Goal: Task Accomplishment & Management: Complete application form

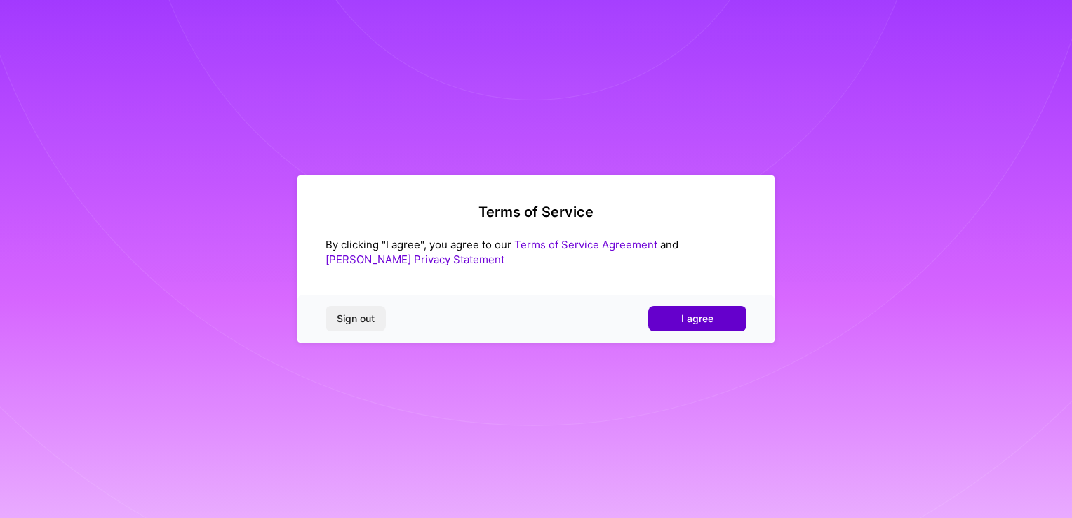
click at [699, 323] on span "I agree" at bounding box center [697, 318] width 32 height 14
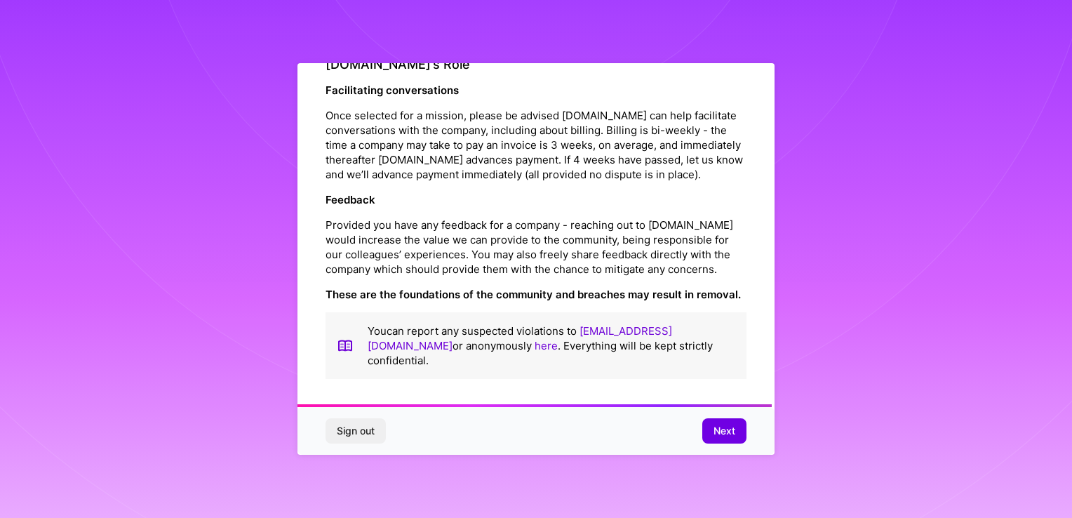
scroll to position [1596, 0]
drag, startPoint x: 717, startPoint y: 417, endPoint x: 720, endPoint y: 428, distance: 11.6
click at [718, 417] on div "Sign out Next" at bounding box center [535, 431] width 477 height 48
click at [720, 428] on span "Next" at bounding box center [724, 431] width 22 height 14
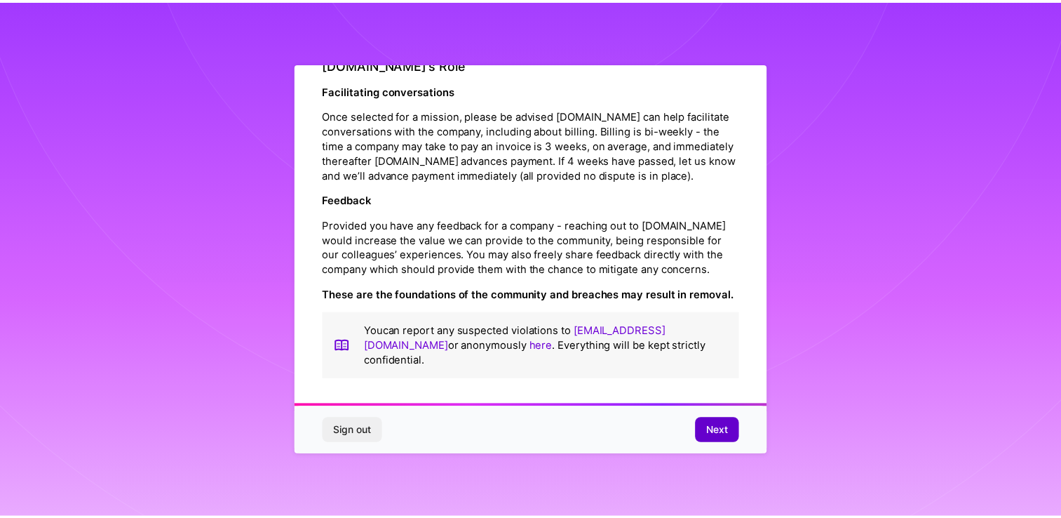
scroll to position [0, 0]
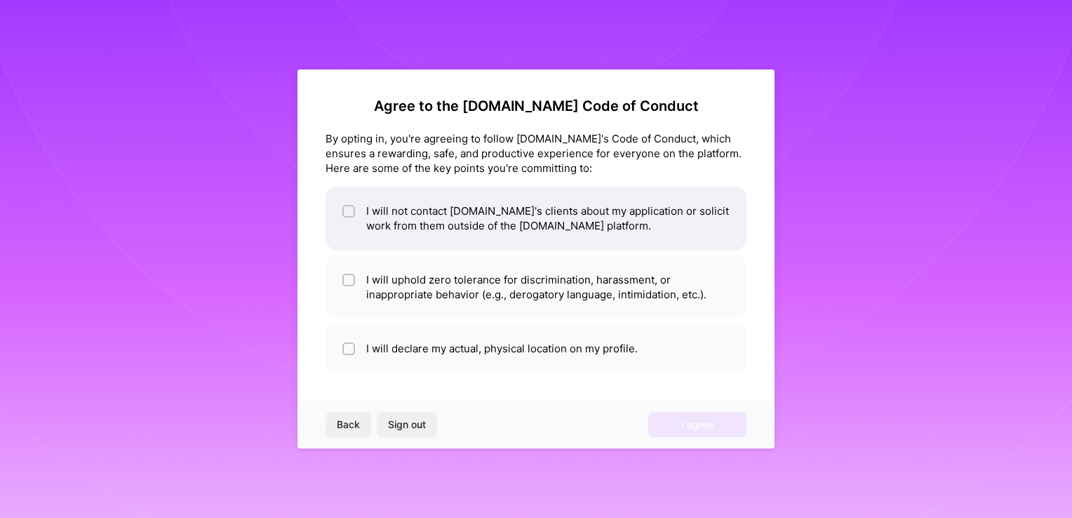
click at [452, 223] on li "I will not contact [DOMAIN_NAME]'s clients about my application or solicit work…" at bounding box center [535, 218] width 421 height 63
checkbox input "true"
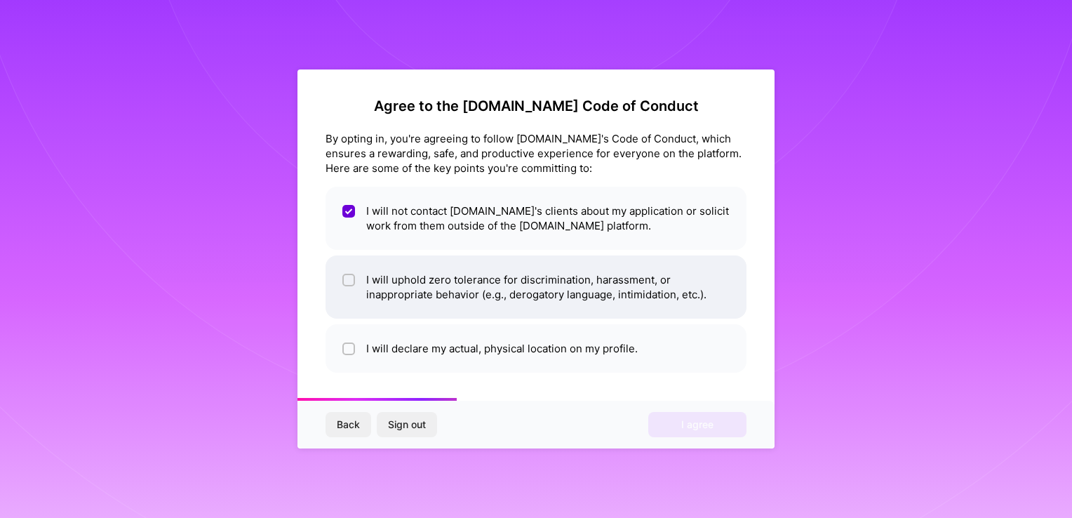
click at [435, 285] on li "I will uphold zero tolerance for discrimination, harassment, or inappropriate b…" at bounding box center [535, 286] width 421 height 63
checkbox input "true"
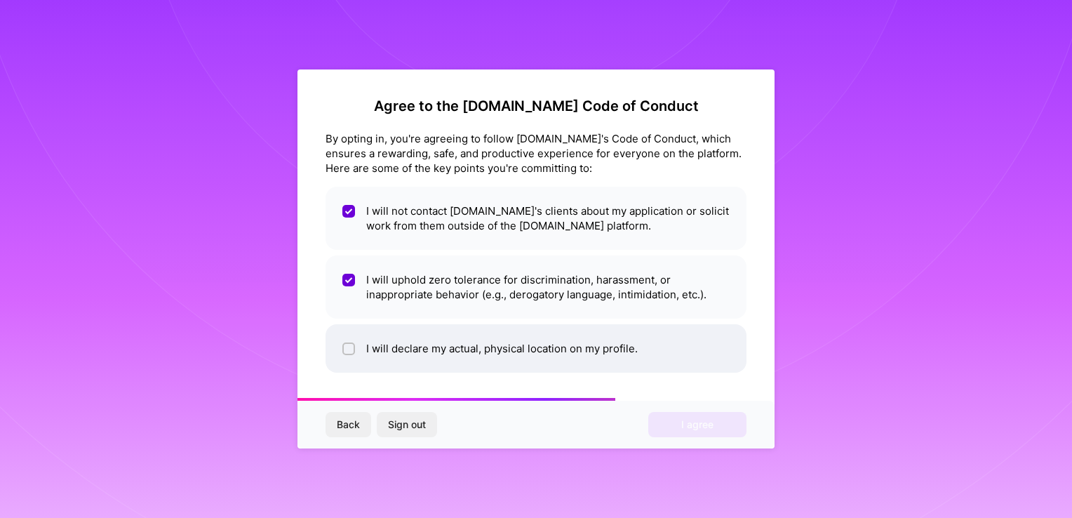
click at [436, 349] on li "I will declare my actual, physical location on my profile." at bounding box center [535, 348] width 421 height 48
checkbox input "true"
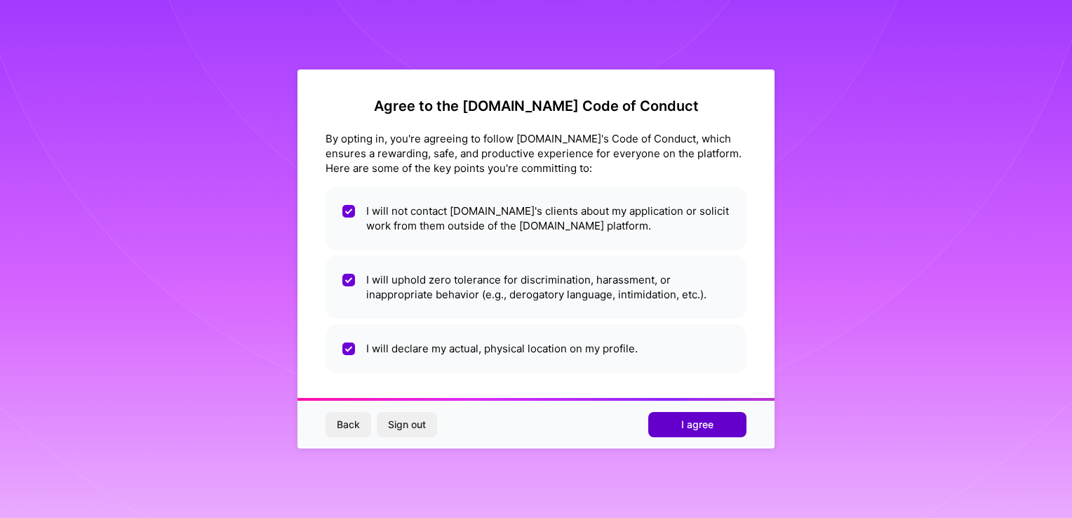
click at [701, 431] on span "I agree" at bounding box center [697, 424] width 32 height 14
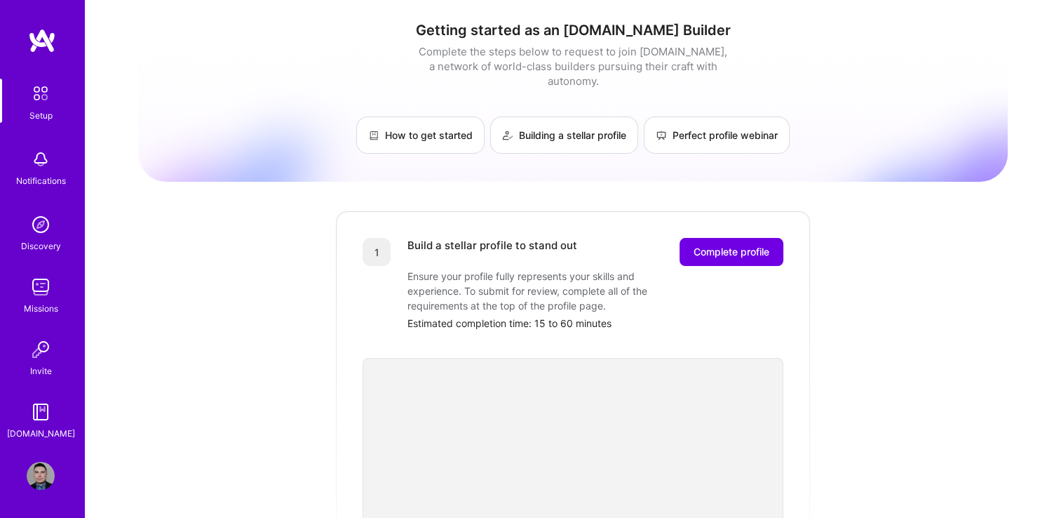
click at [40, 102] on img at bounding box center [40, 93] width 29 height 29
click at [36, 110] on div "Setup" at bounding box center [40, 115] width 23 height 15
click at [749, 245] on button "Complete profile" at bounding box center [732, 252] width 104 height 28
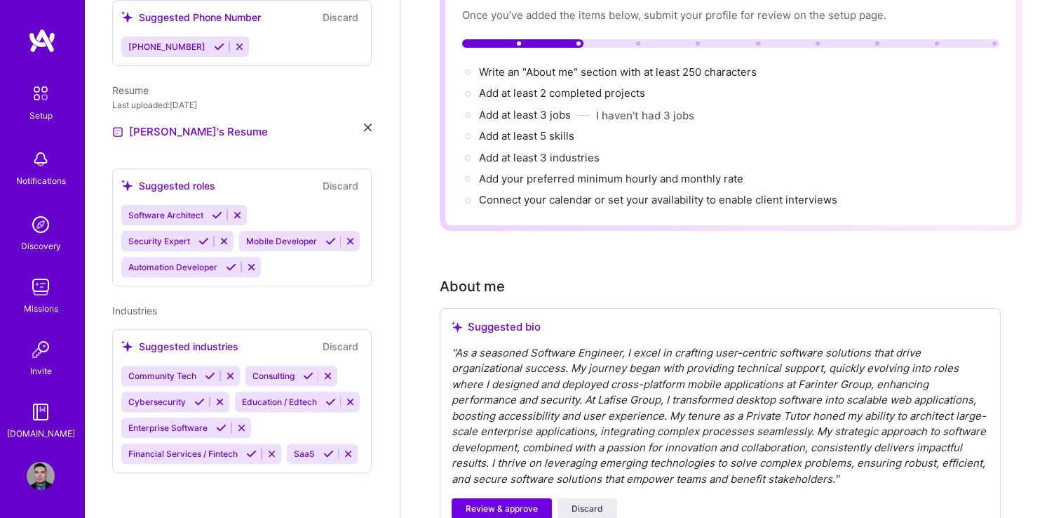
scroll to position [210, 0]
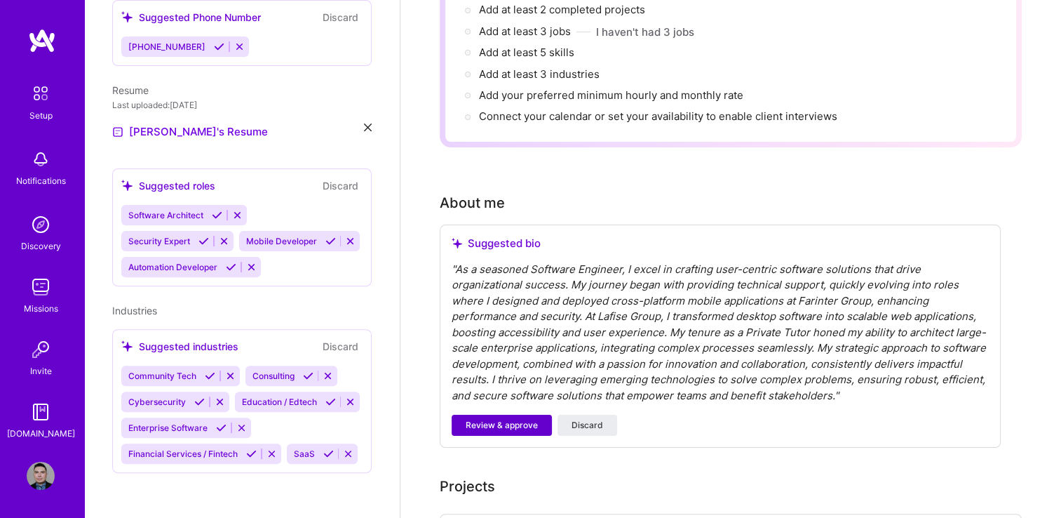
click at [524, 419] on span "Review & approve" at bounding box center [502, 425] width 72 height 13
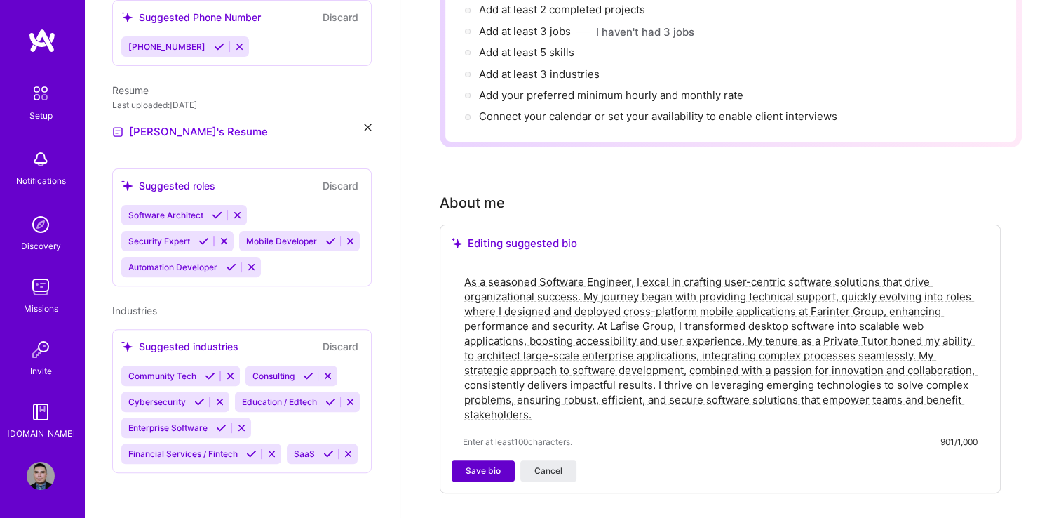
click at [488, 464] on span "Save bio" at bounding box center [483, 470] width 35 height 13
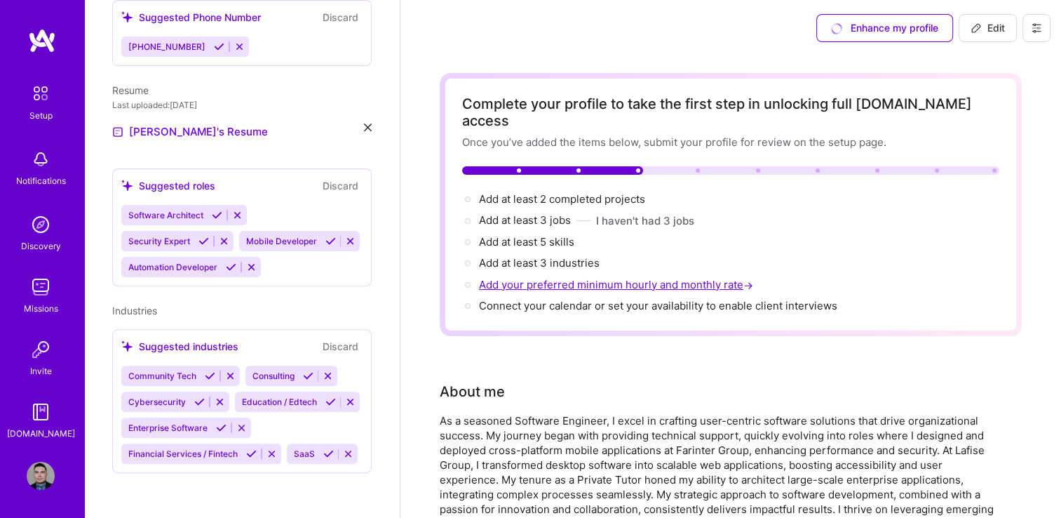
scroll to position [0, 0]
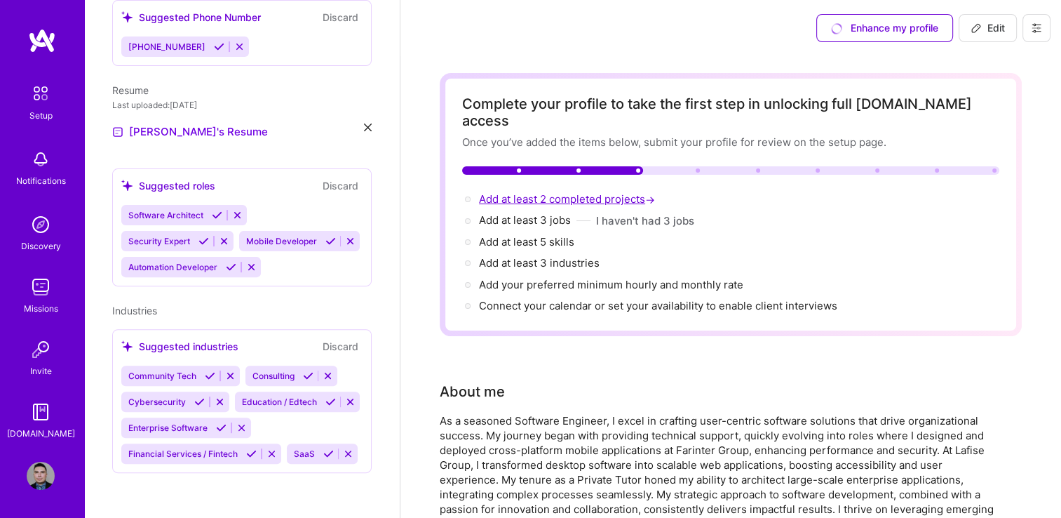
click at [530, 192] on span "Add at least 2 completed projects →" at bounding box center [568, 198] width 179 height 13
select select "US"
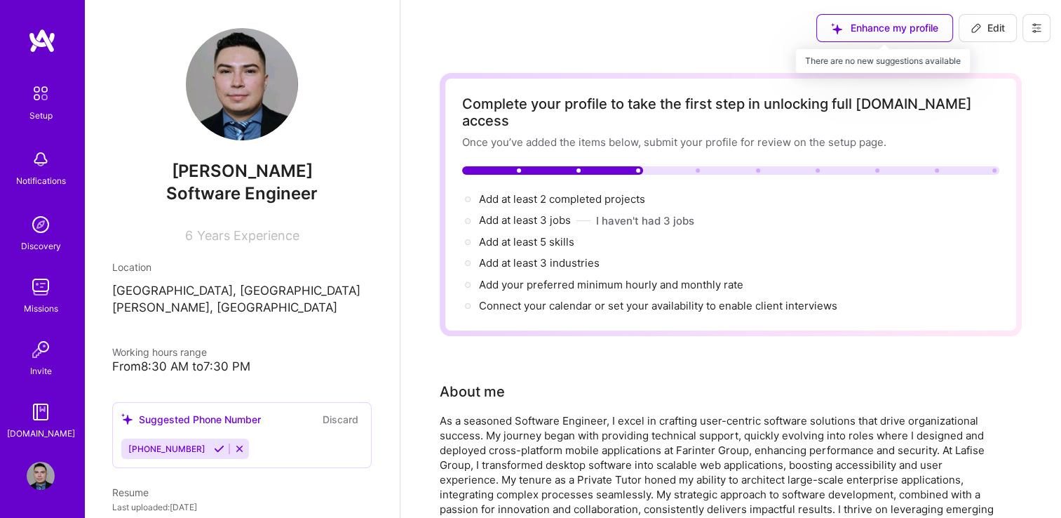
click at [881, 41] on div "Enhance my profile" at bounding box center [884, 28] width 137 height 28
click at [880, 27] on div "Enhance my profile" at bounding box center [884, 28] width 137 height 28
click at [833, 32] on div "Enhance my profile" at bounding box center [884, 28] width 137 height 28
click at [39, 84] on img at bounding box center [40, 93] width 29 height 29
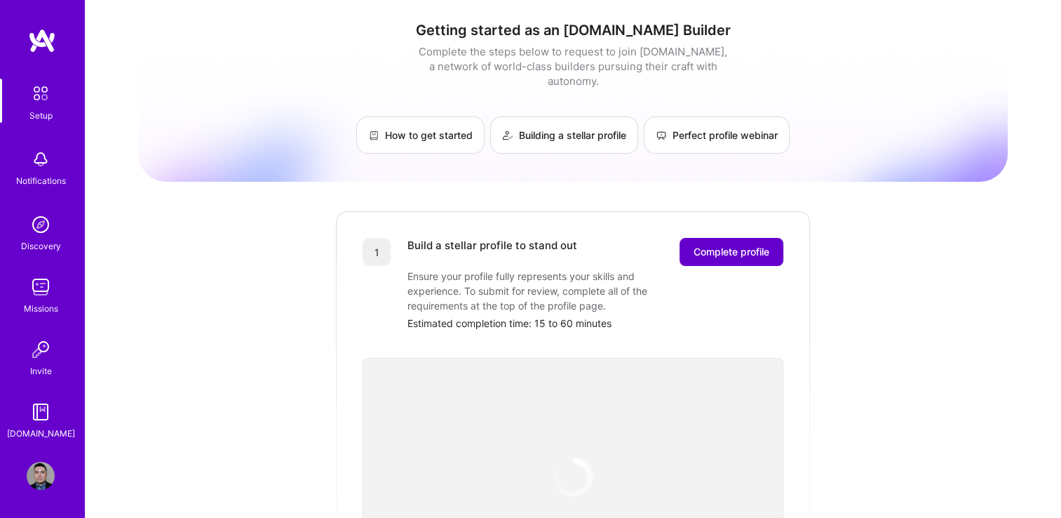
click at [717, 245] on span "Complete profile" at bounding box center [732, 252] width 76 height 14
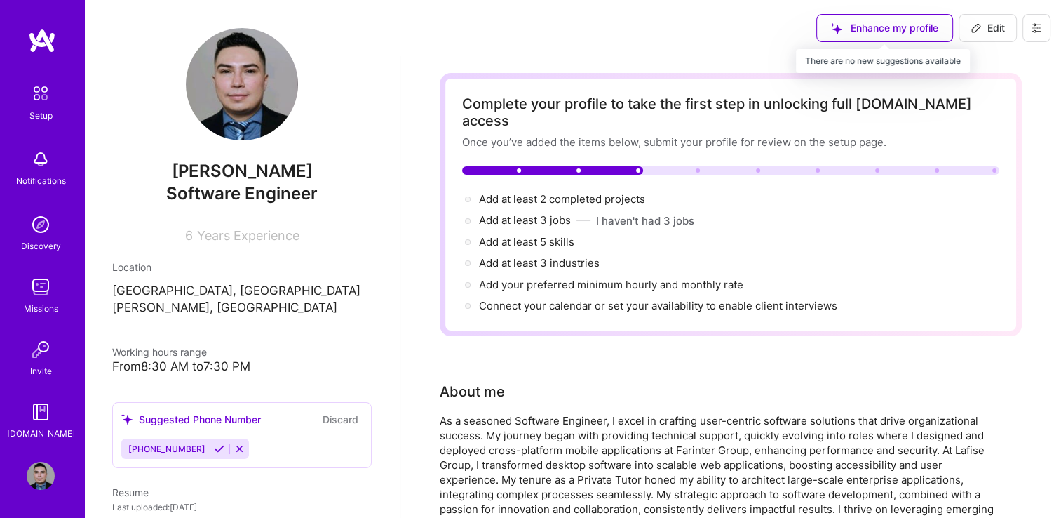
click at [896, 30] on div "Enhance my profile" at bounding box center [884, 28] width 137 height 28
click at [846, 27] on div "Enhance my profile" at bounding box center [884, 28] width 137 height 28
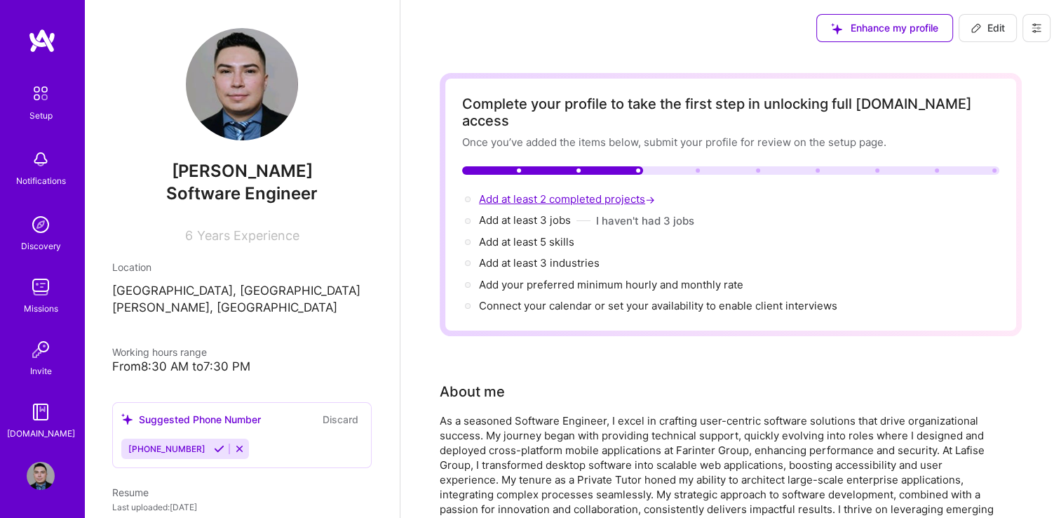
click at [619, 192] on span "Add at least 2 completed projects →" at bounding box center [568, 198] width 179 height 13
select select "US"
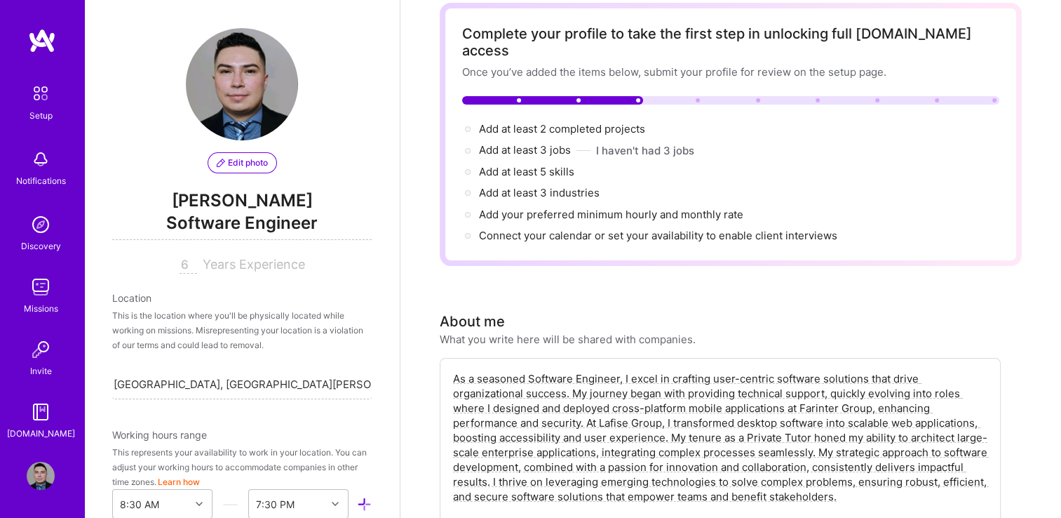
click at [43, 106] on img at bounding box center [40, 93] width 29 height 29
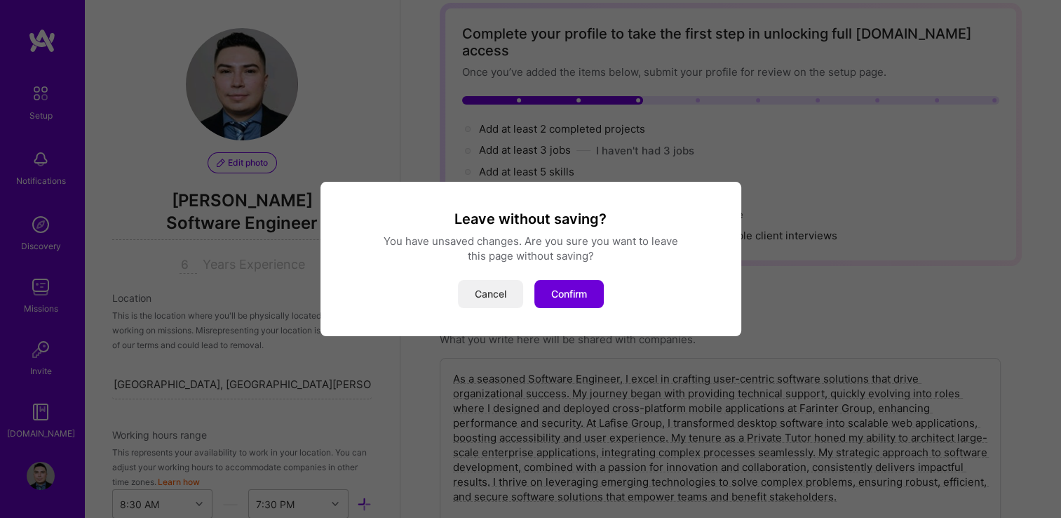
click at [510, 296] on button "Cancel" at bounding box center [490, 294] width 65 height 28
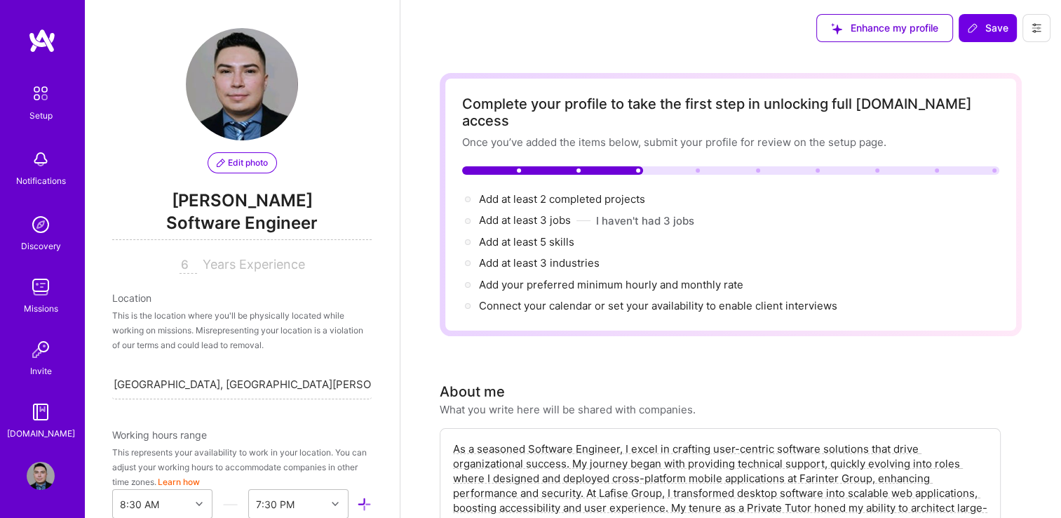
click at [987, 44] on div "Enhance my profile Save" at bounding box center [933, 28] width 255 height 56
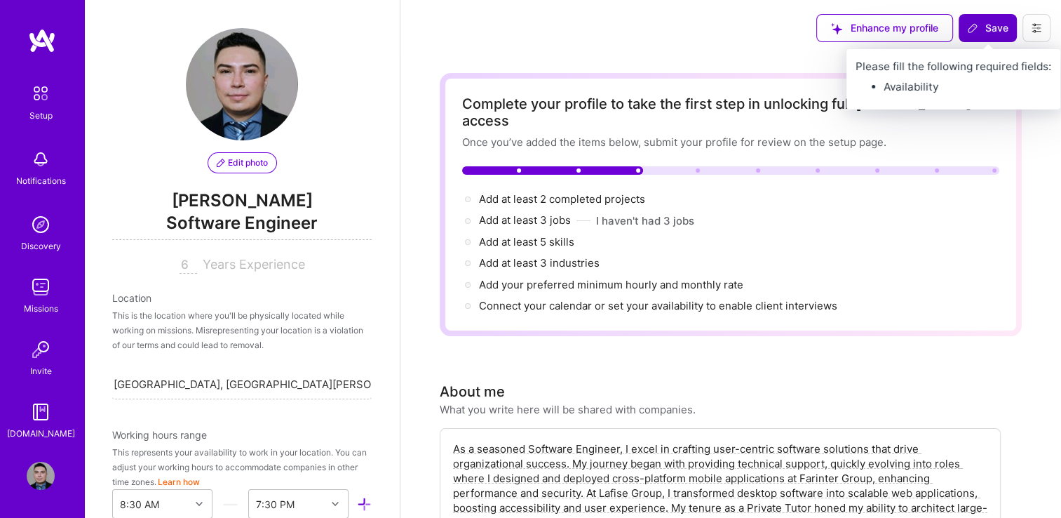
click at [987, 25] on span "Save" at bounding box center [987, 28] width 41 height 14
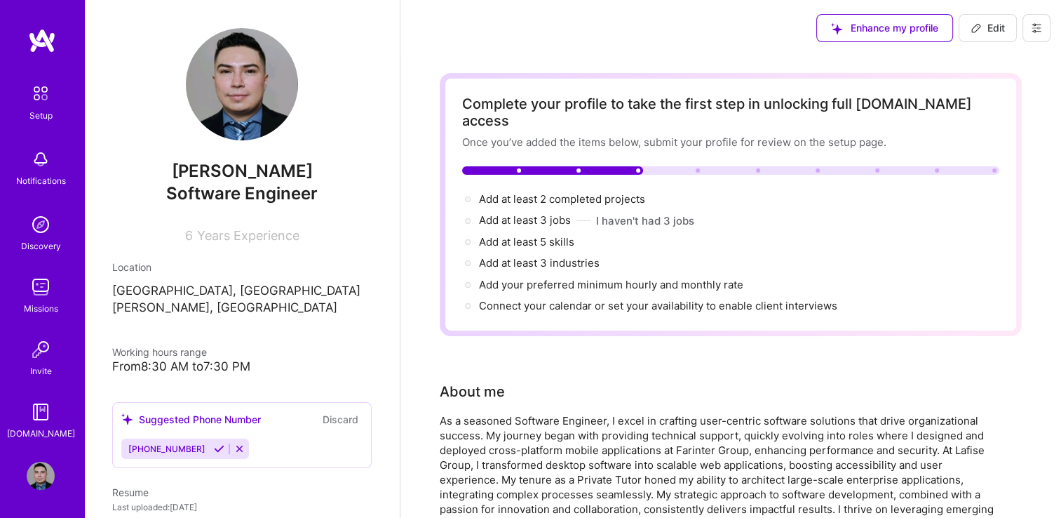
click at [1038, 27] on icon at bounding box center [1036, 27] width 11 height 11
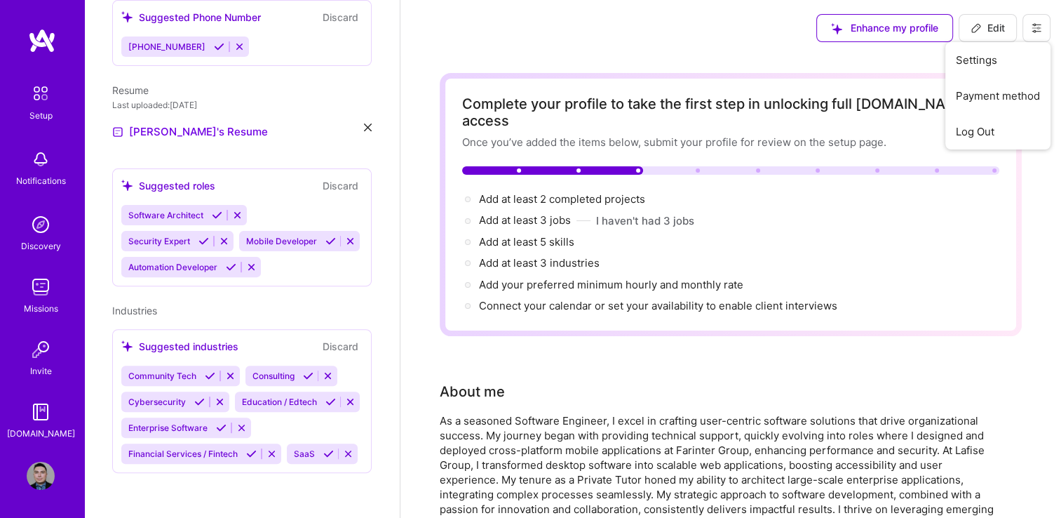
scroll to position [479, 0]
click at [39, 89] on img at bounding box center [40, 93] width 29 height 29
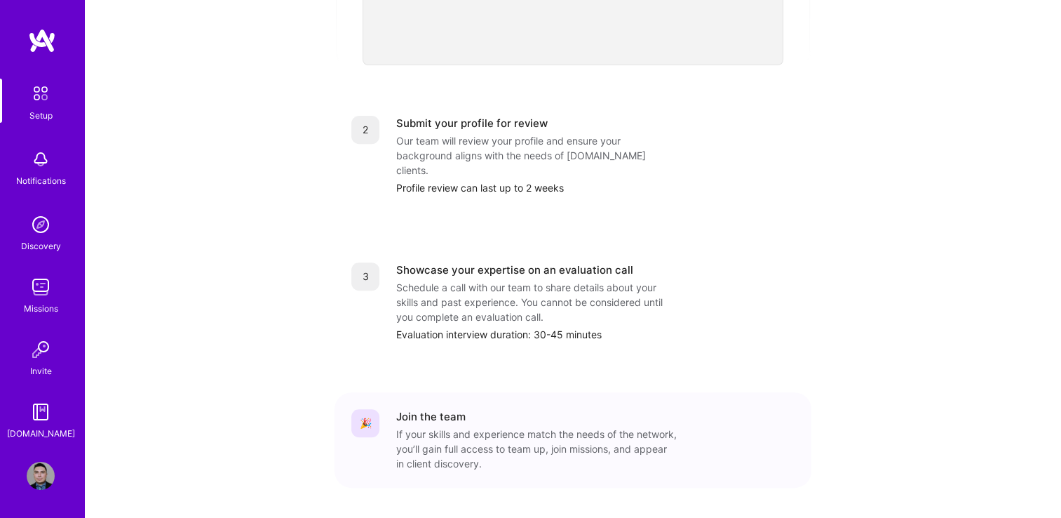
scroll to position [547, 0]
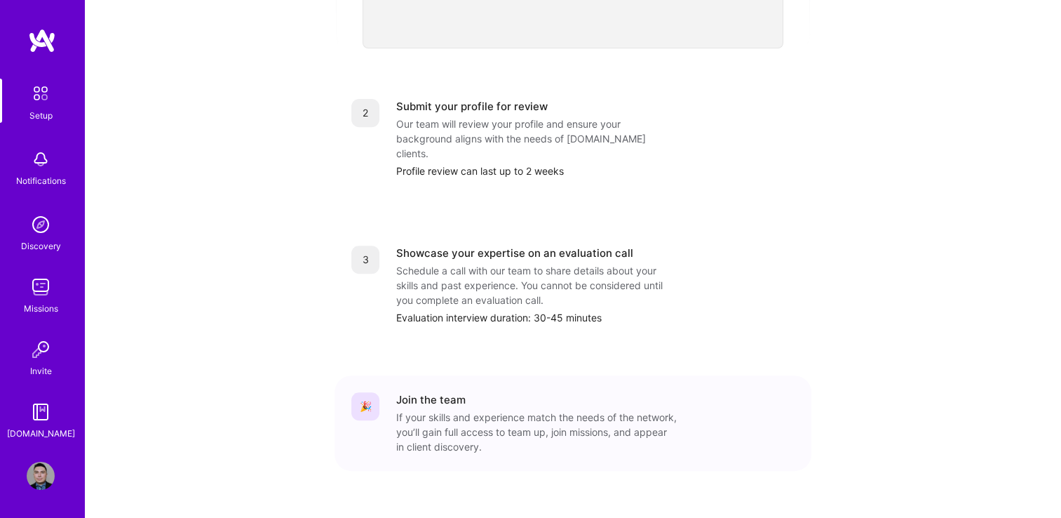
click at [433, 392] on div "Join the team" at bounding box center [430, 399] width 69 height 15
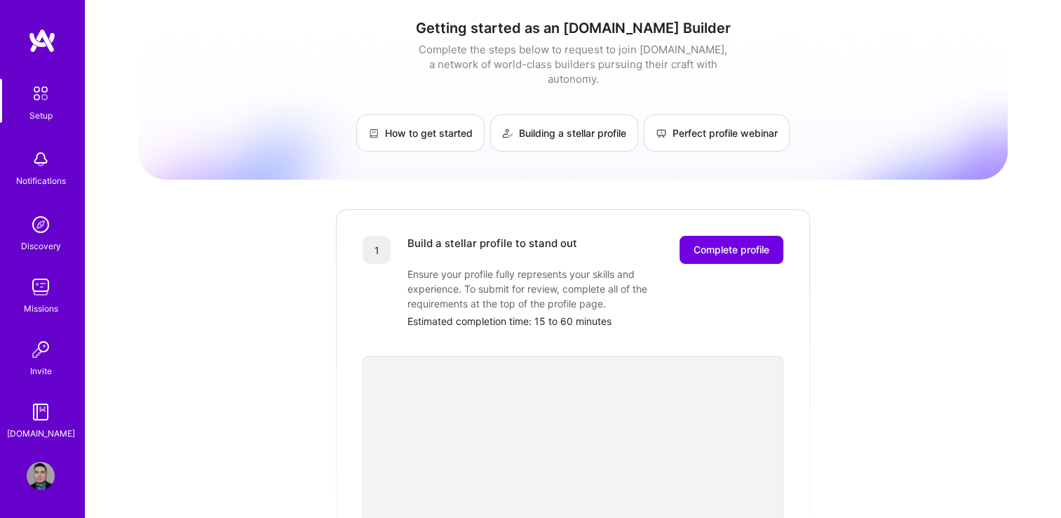
scroll to position [0, 0]
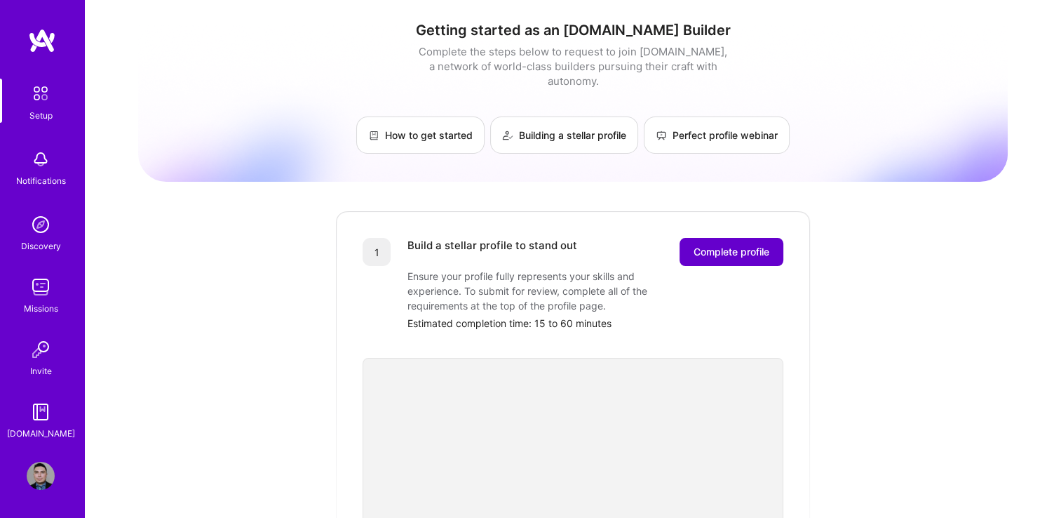
click at [733, 245] on span "Complete profile" at bounding box center [732, 252] width 76 height 14
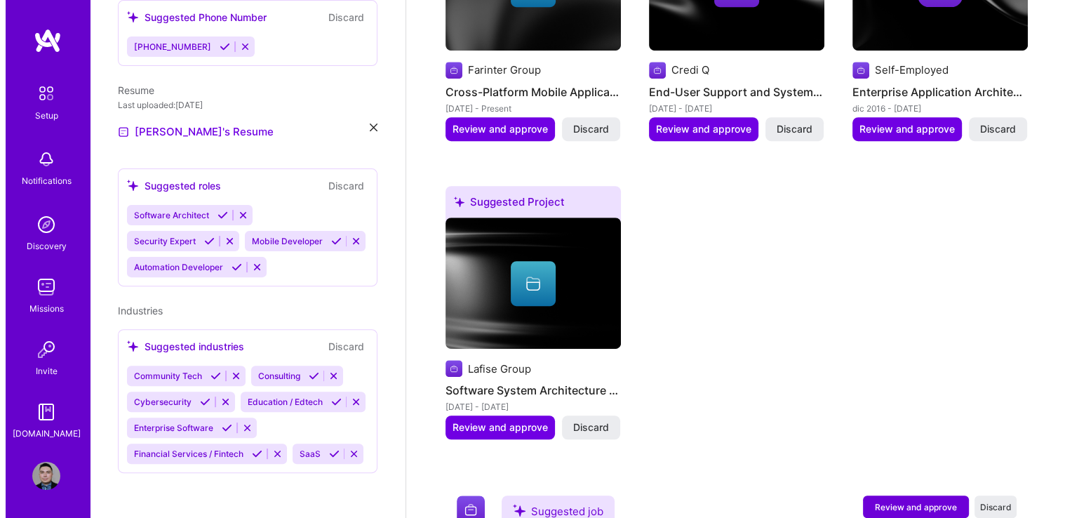
scroll to position [631, 0]
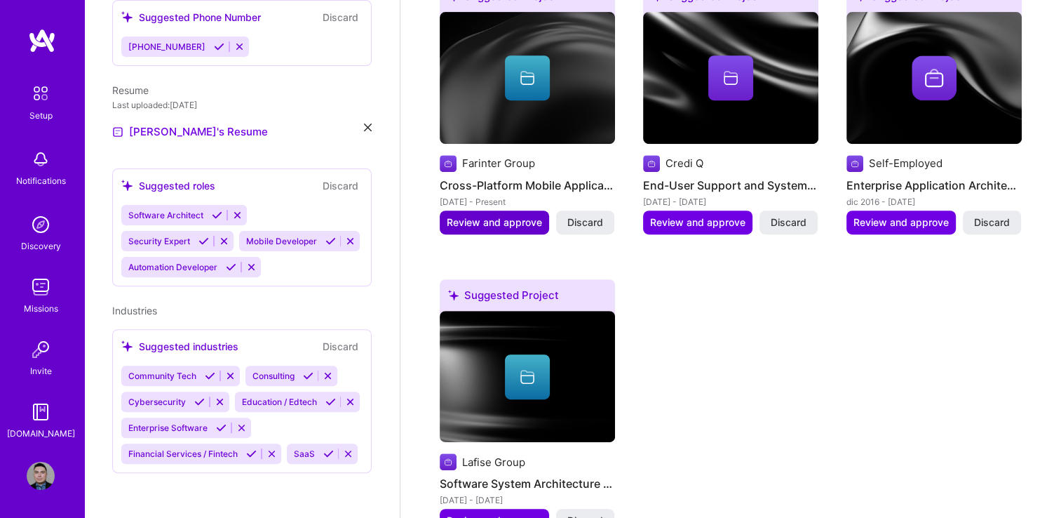
click at [506, 215] on span "Review and approve" at bounding box center [494, 222] width 95 height 14
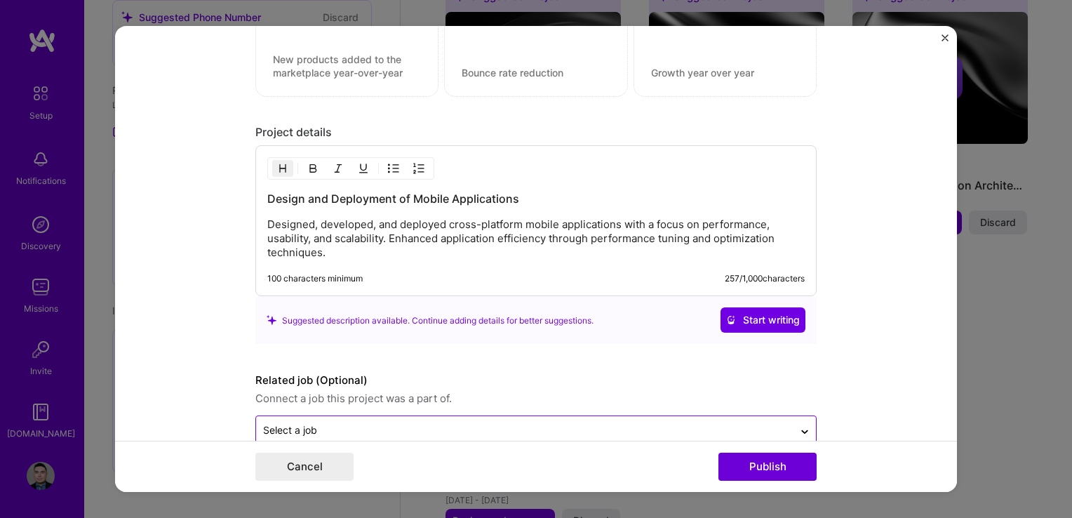
scroll to position [1105, 0]
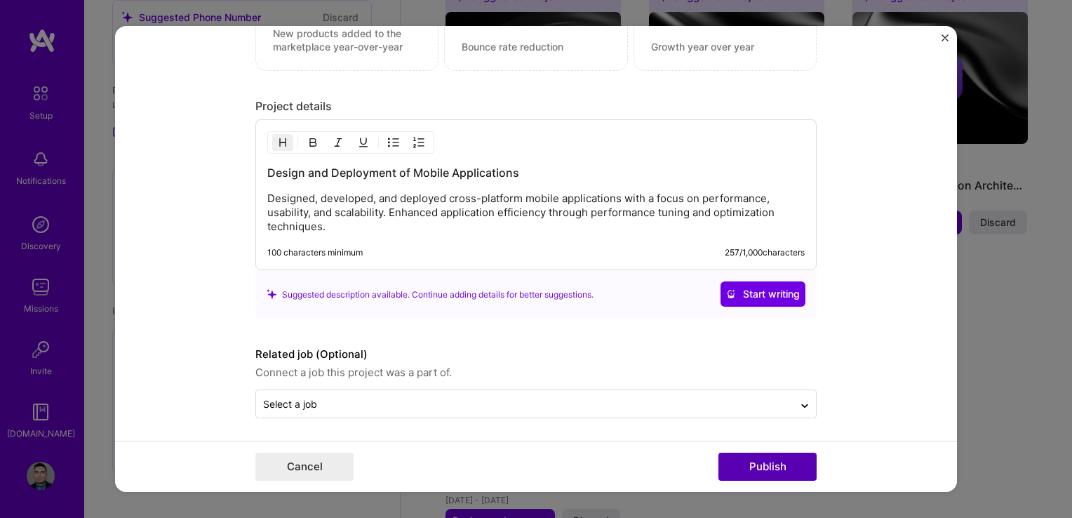
click at [763, 467] on button "Publish" at bounding box center [767, 466] width 98 height 28
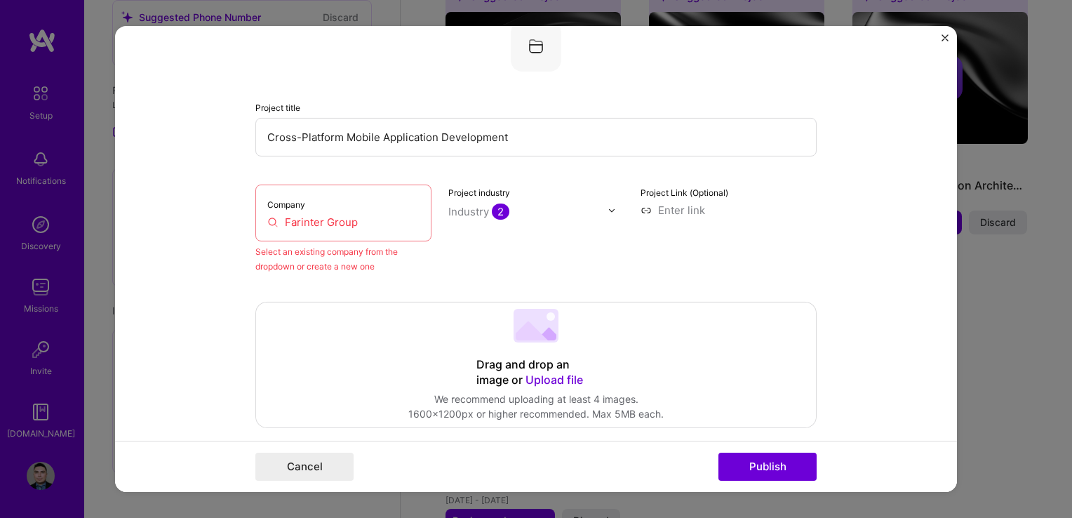
scroll to position [92, 0]
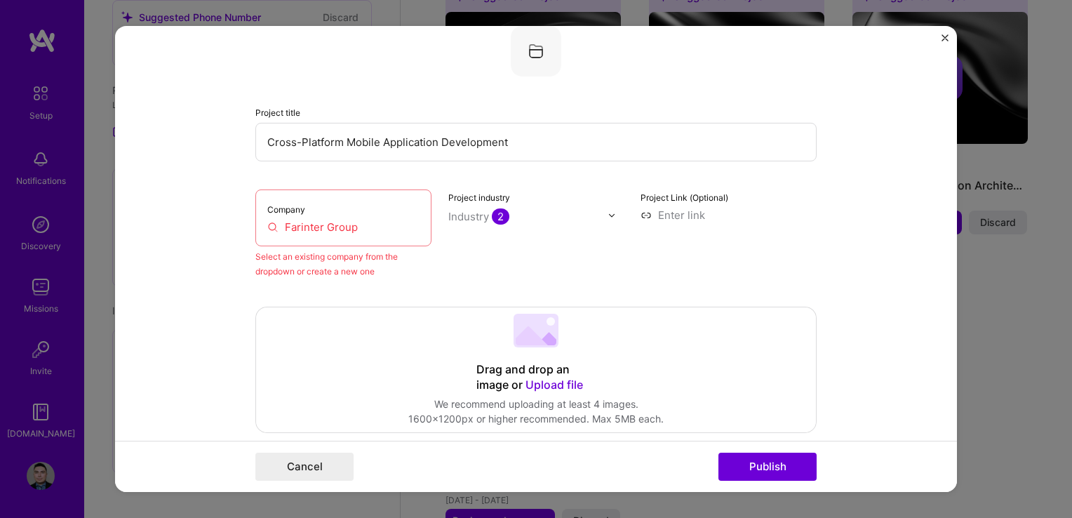
click at [609, 221] on div at bounding box center [615, 215] width 16 height 15
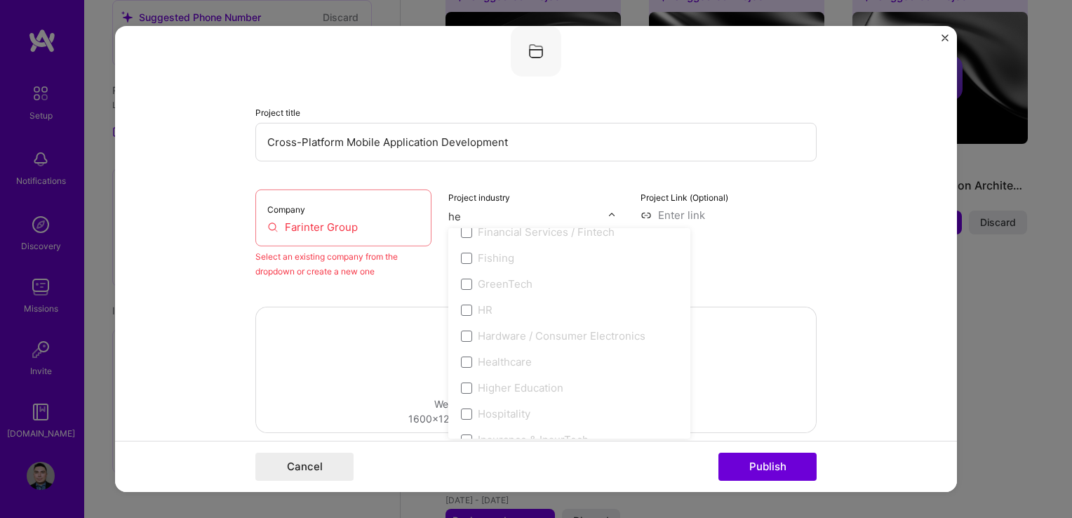
scroll to position [0, 0]
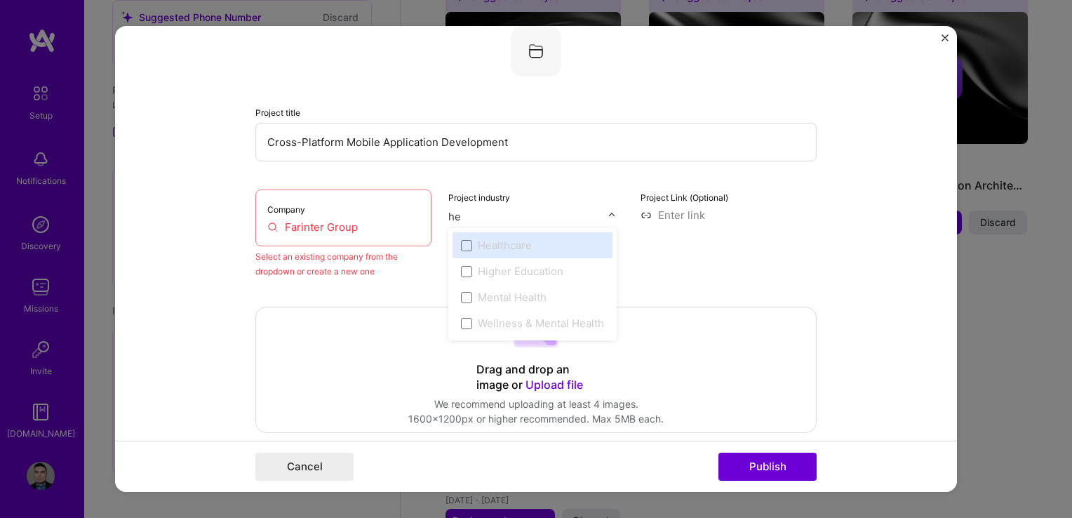
click at [532, 246] on label "Healthcare" at bounding box center [532, 245] width 143 height 15
click at [461, 241] on span at bounding box center [466, 244] width 11 height 11
click at [461, 245] on span at bounding box center [466, 244] width 11 height 11
type input "he"
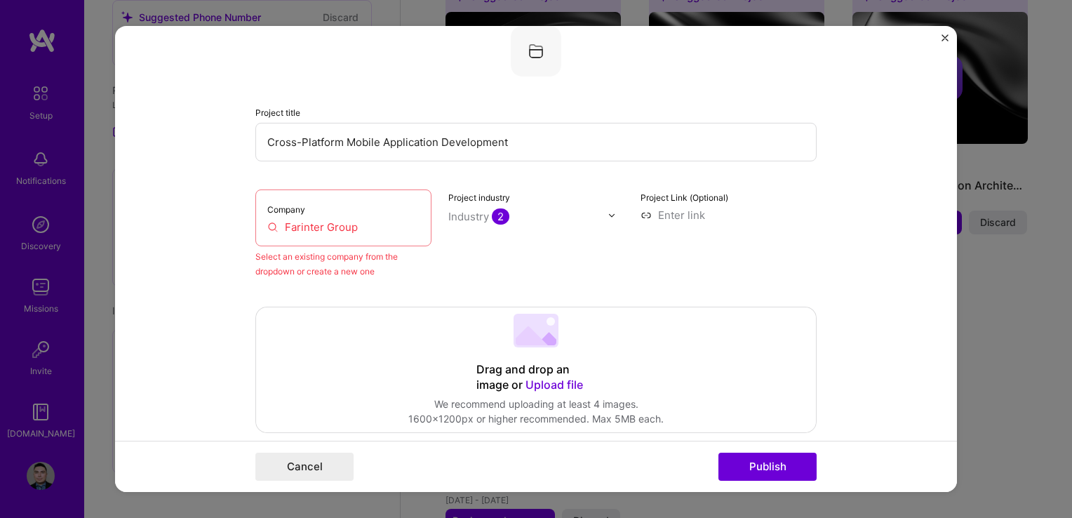
click at [327, 236] on div "Company Farinter Group" at bounding box center [343, 217] width 176 height 57
click at [341, 273] on div "Select an existing company from the dropdown or create a new one" at bounding box center [343, 263] width 176 height 29
click at [652, 213] on input at bounding box center [728, 215] width 176 height 15
click at [320, 469] on button "Cancel" at bounding box center [304, 466] width 98 height 28
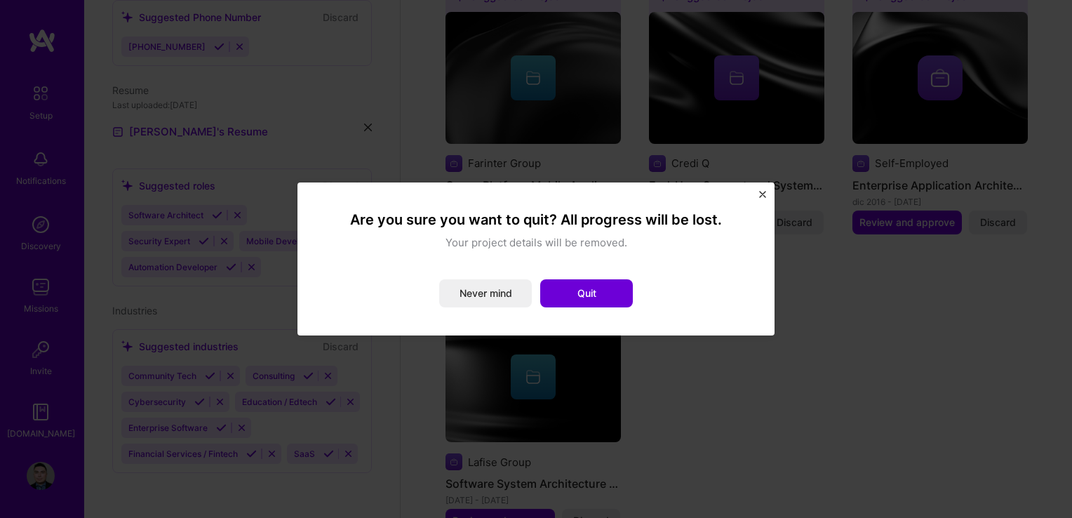
click at [753, 194] on div "Are you sure you want to quit? All progress will be lost. Your project details …" at bounding box center [535, 258] width 477 height 153
click at [757, 194] on div "Are you sure you want to quit? All progress will be lost. Your project details …" at bounding box center [535, 258] width 477 height 153
click at [759, 191] on img "Close" at bounding box center [762, 194] width 7 height 7
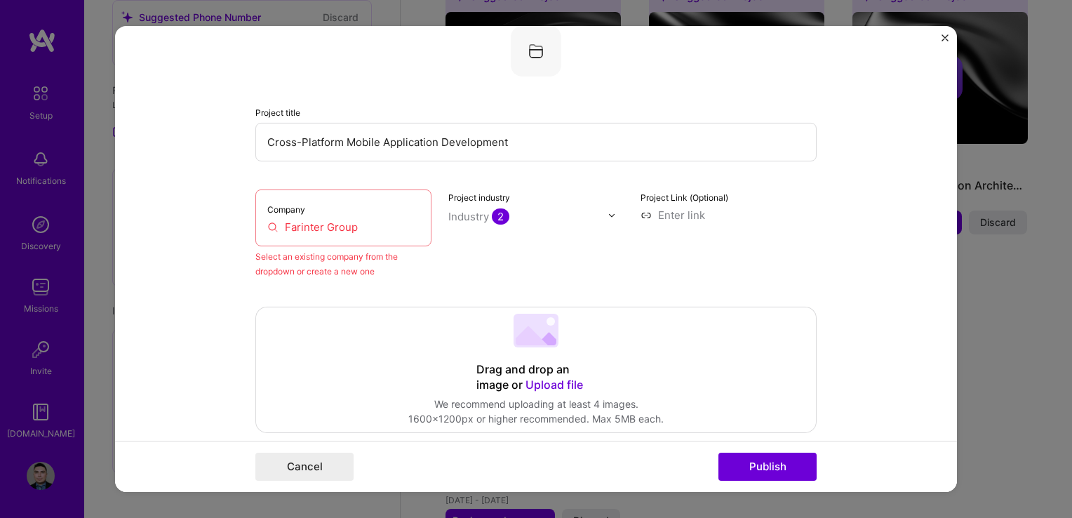
scroll to position [77, 0]
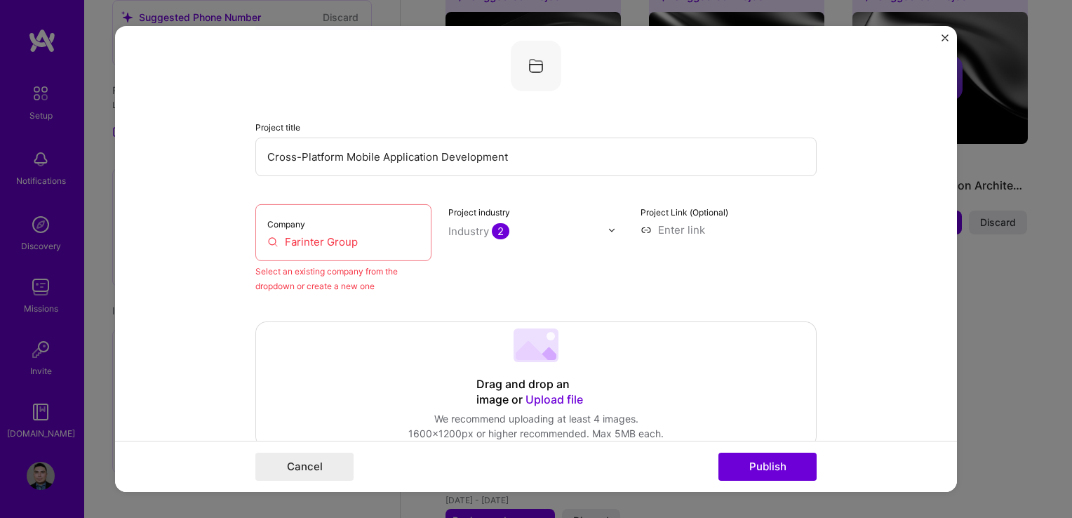
click at [947, 34] on img "Close" at bounding box center [944, 37] width 7 height 7
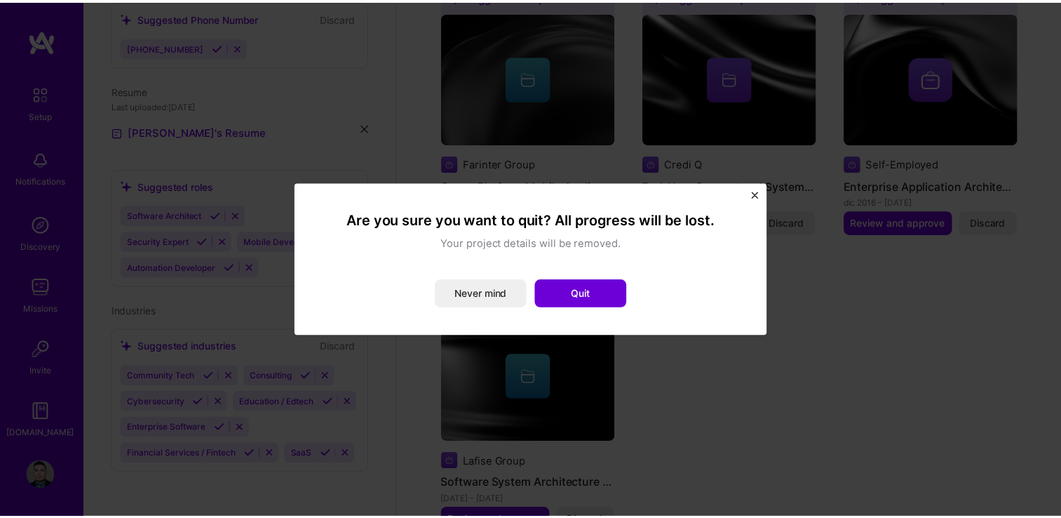
scroll to position [0, 0]
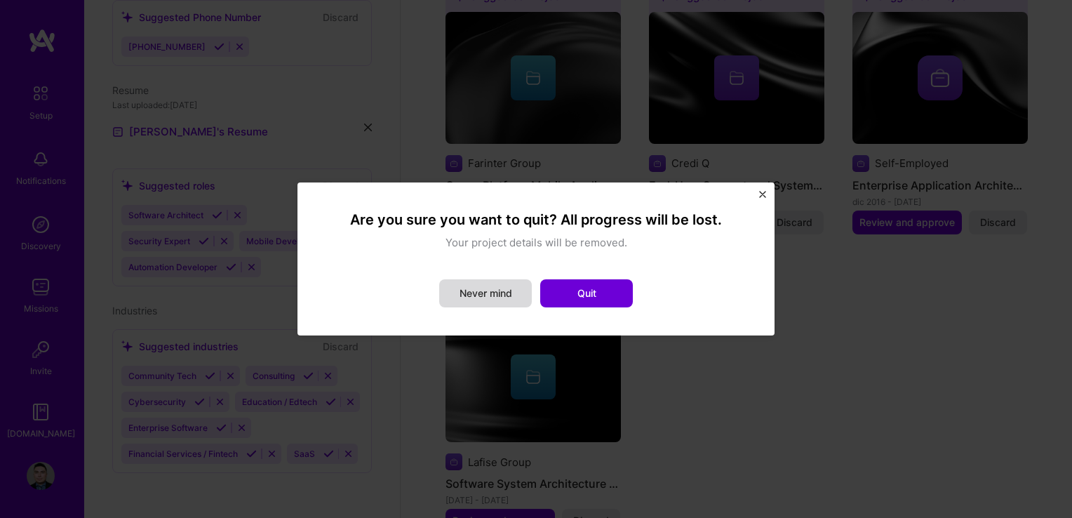
click at [478, 290] on button "Never mind" at bounding box center [485, 293] width 93 height 28
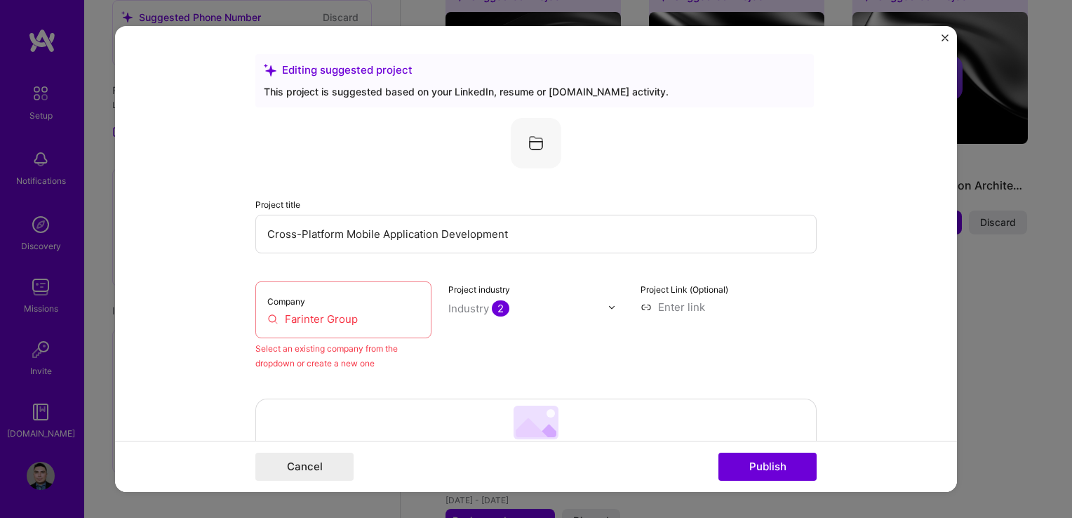
click at [947, 38] on img "Close" at bounding box center [944, 37] width 7 height 7
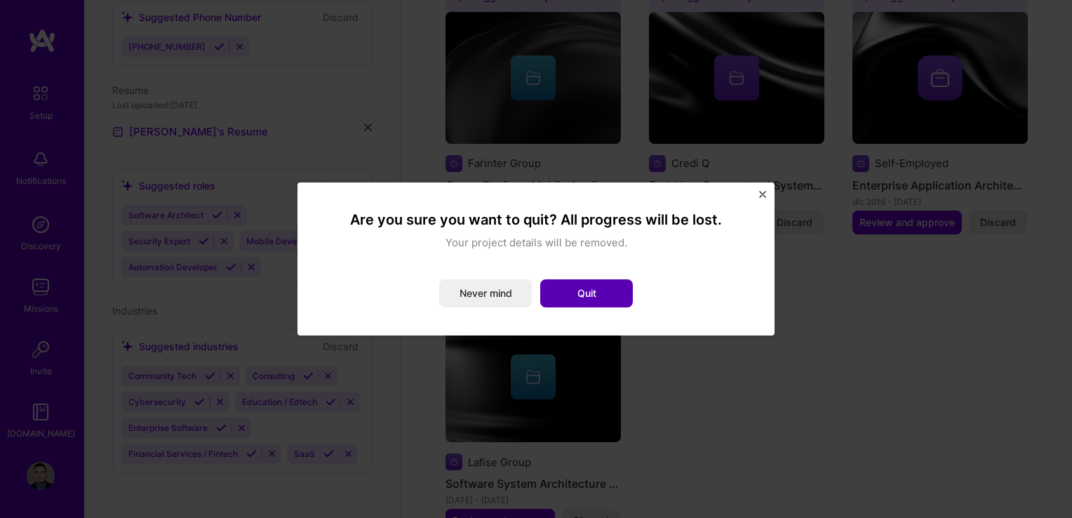
click at [626, 288] on button "Quit" at bounding box center [586, 293] width 93 height 28
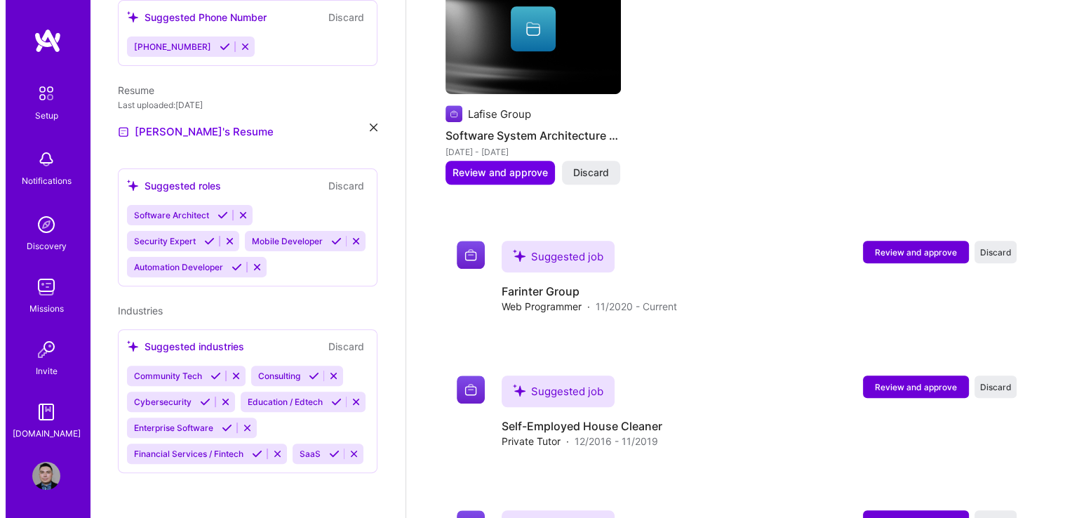
scroll to position [982, 0]
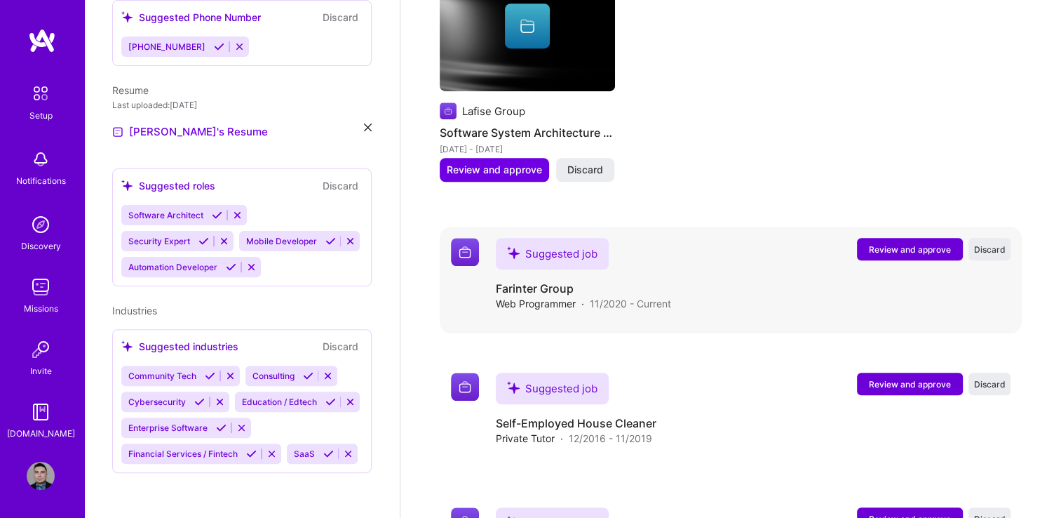
click at [923, 243] on span "Review and approve" at bounding box center [910, 249] width 82 height 12
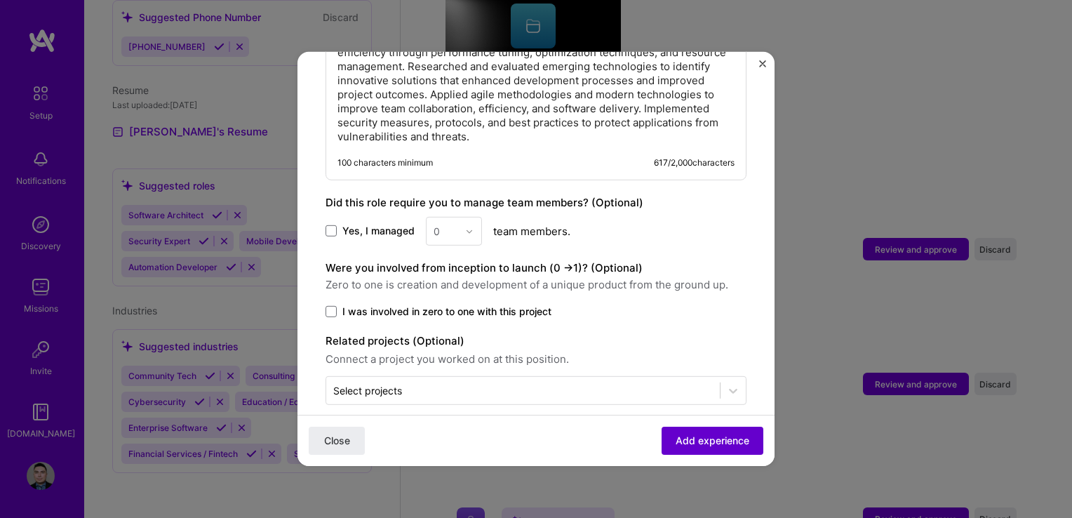
click at [704, 443] on span "Add experience" at bounding box center [712, 440] width 74 height 14
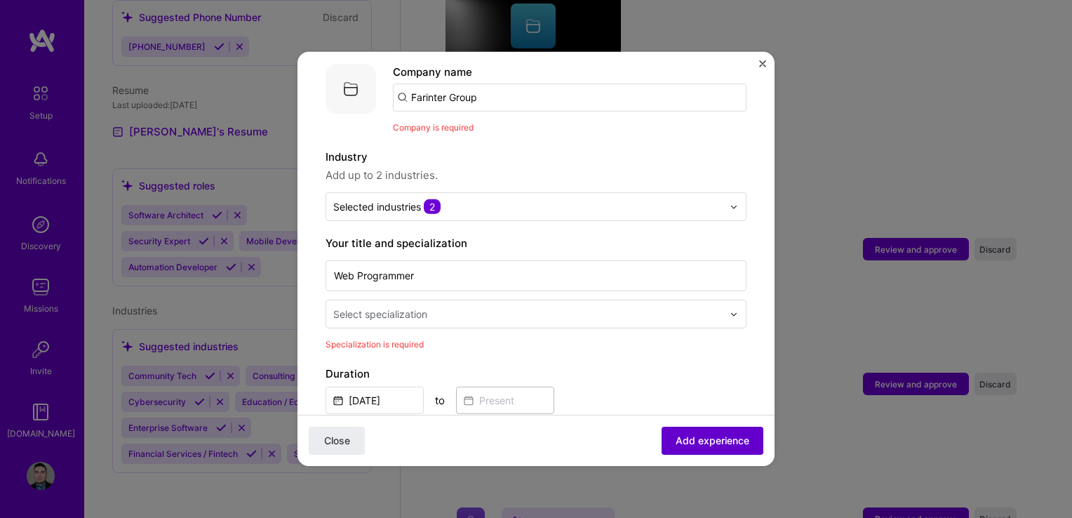
scroll to position [140, 0]
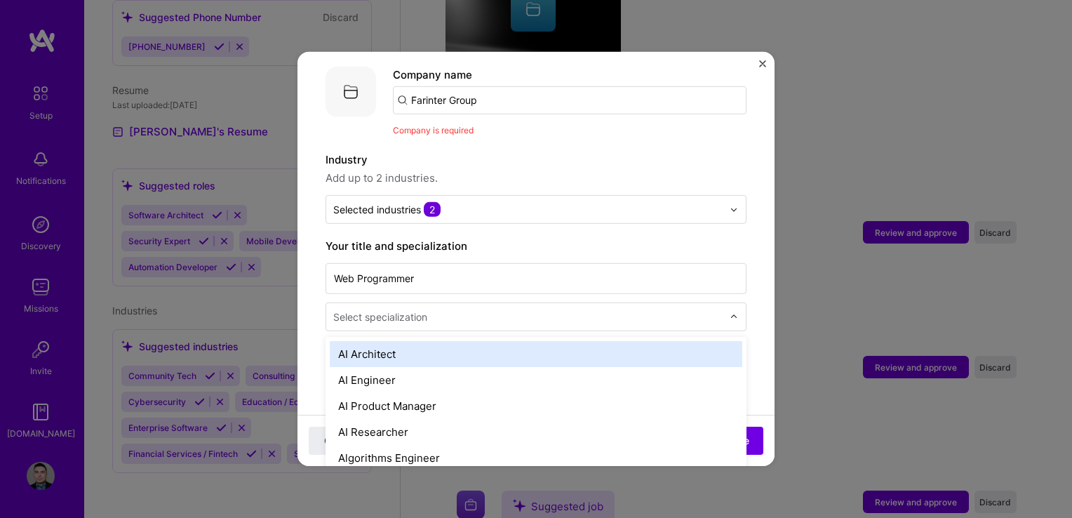
click at [428, 309] on input "text" at bounding box center [529, 316] width 392 height 15
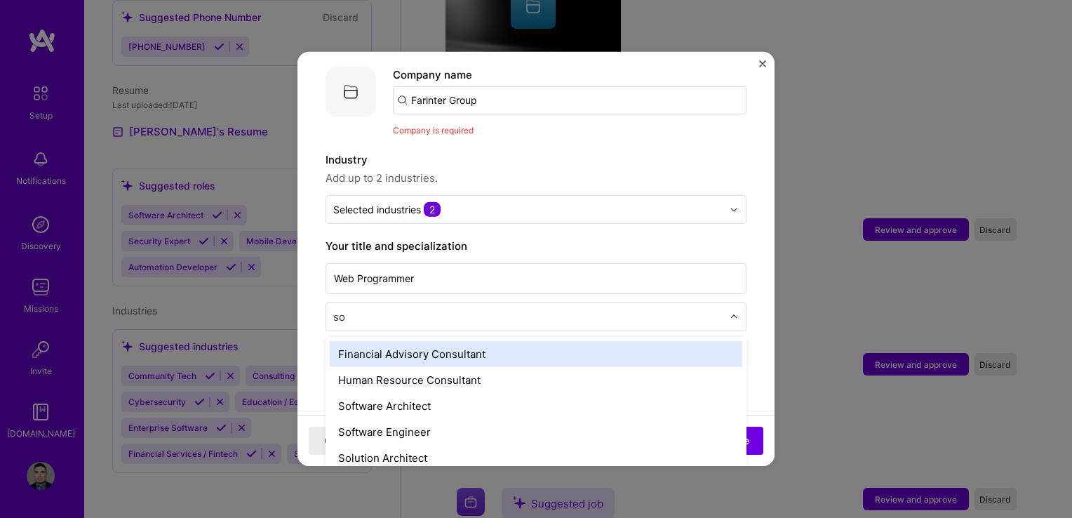
type input "sof"
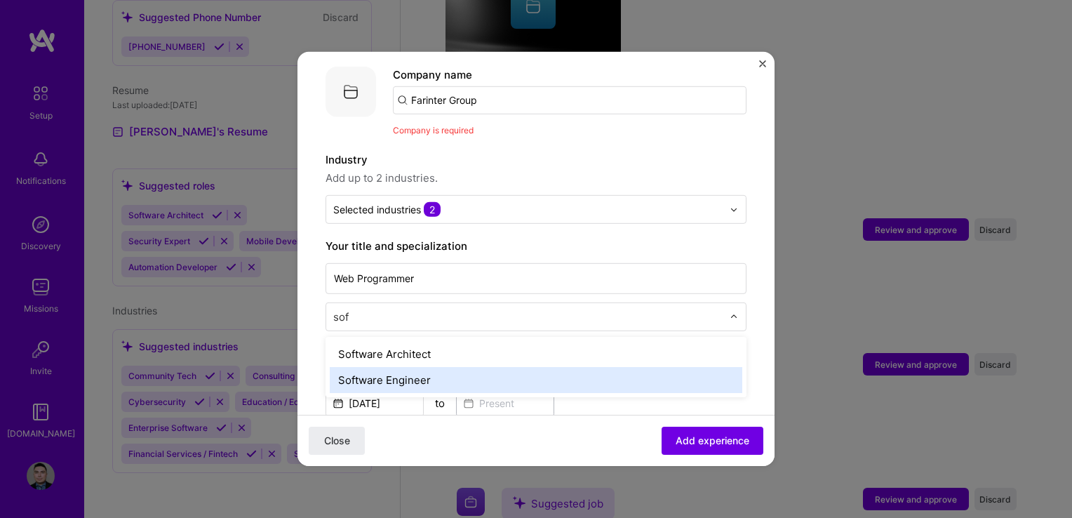
click at [421, 367] on div "Software Engineer" at bounding box center [536, 380] width 412 height 26
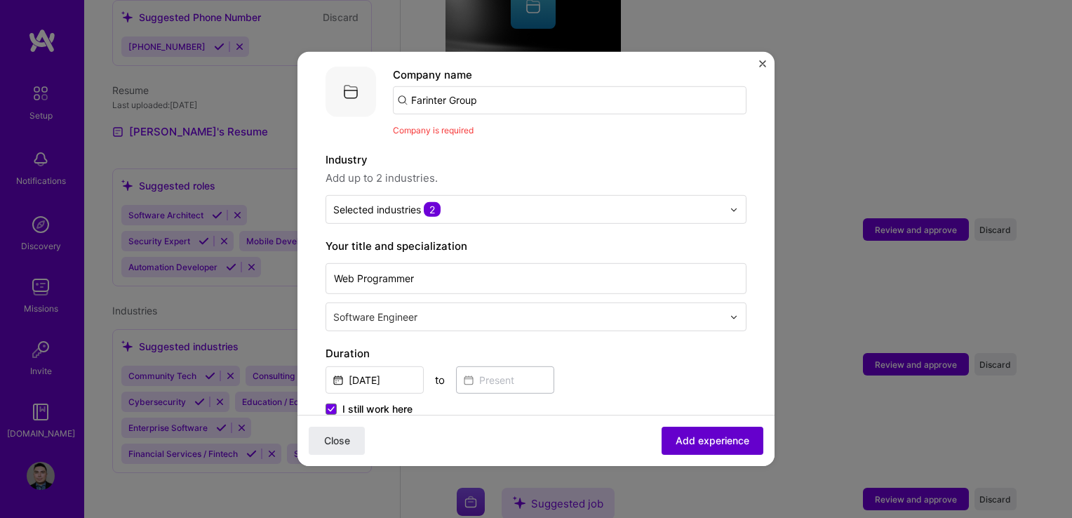
click at [684, 437] on span "Add experience" at bounding box center [712, 440] width 74 height 14
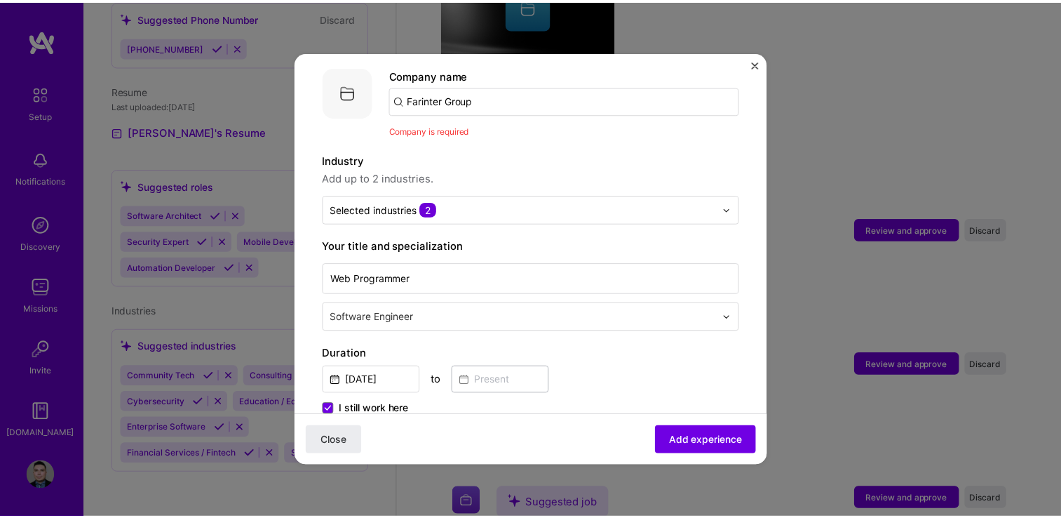
scroll to position [0, 0]
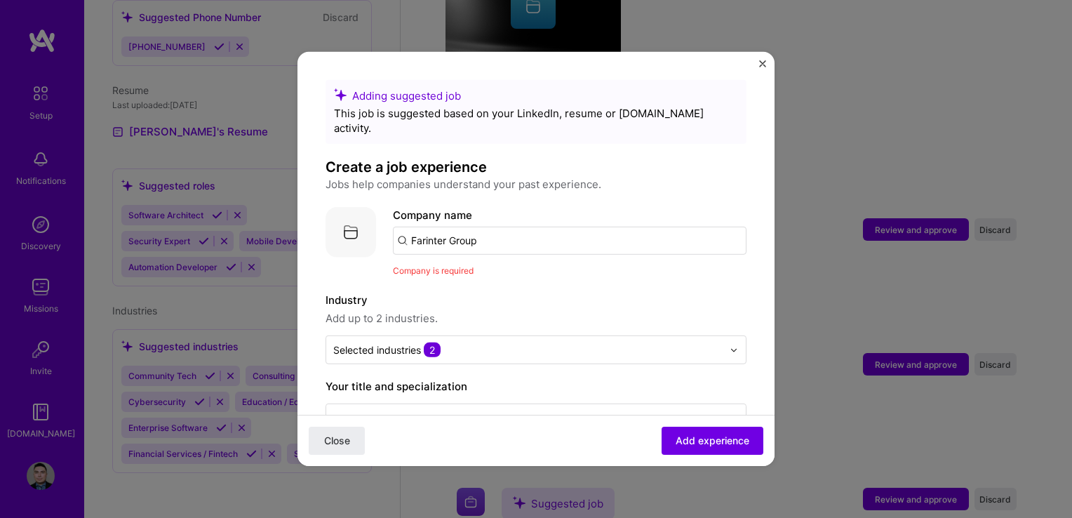
click at [762, 60] on img "Close" at bounding box center [762, 63] width 7 height 7
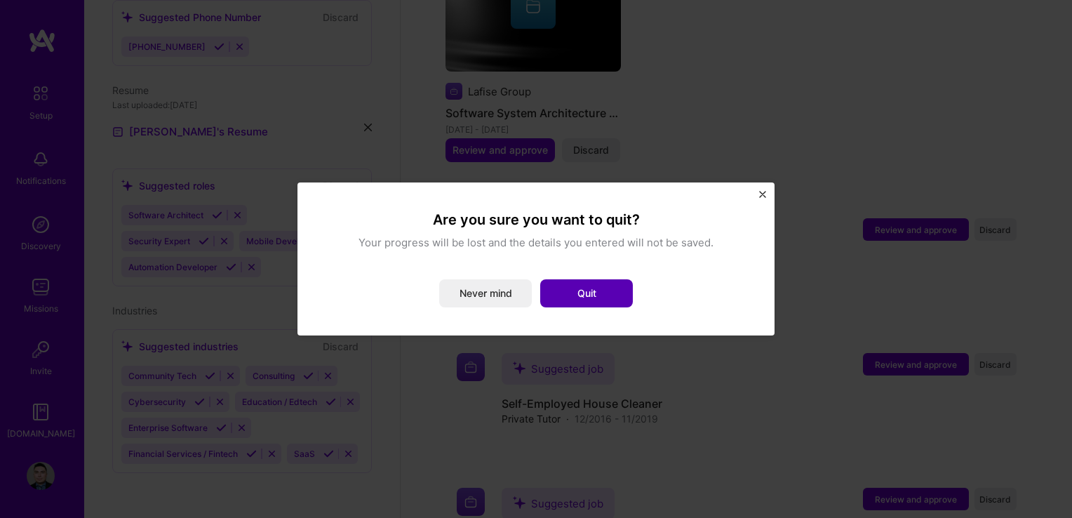
click at [602, 289] on button "Quit" at bounding box center [586, 293] width 93 height 28
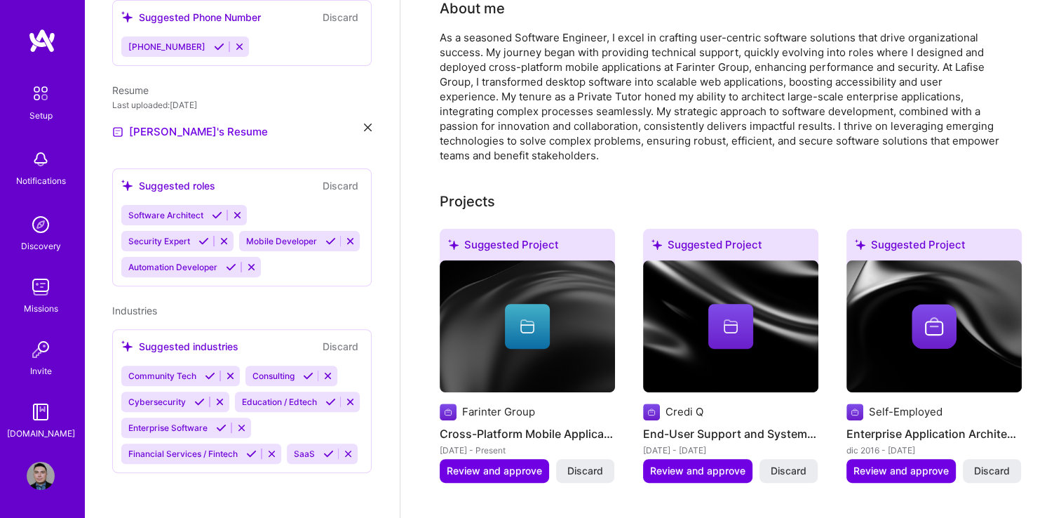
scroll to position [491, 0]
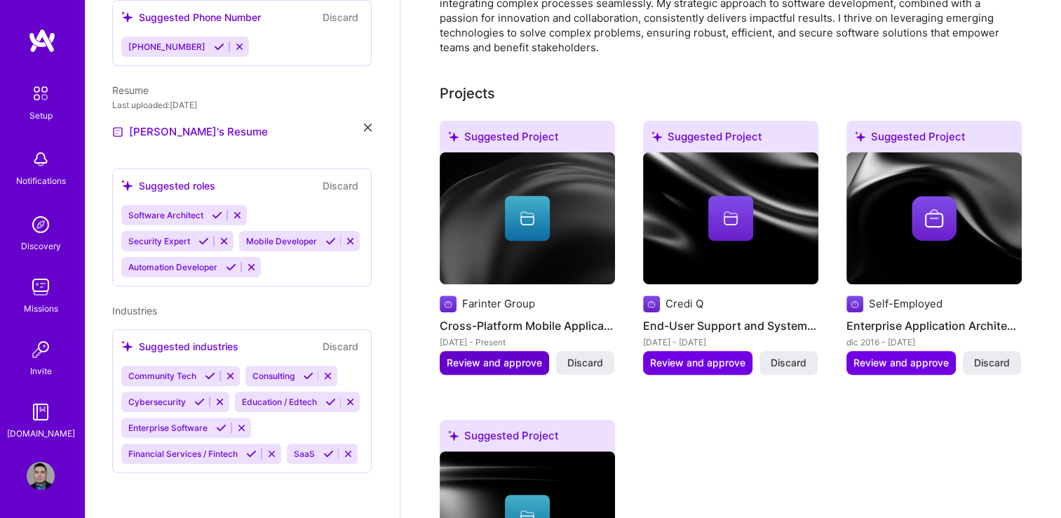
click at [518, 356] on span "Review and approve" at bounding box center [494, 363] width 95 height 14
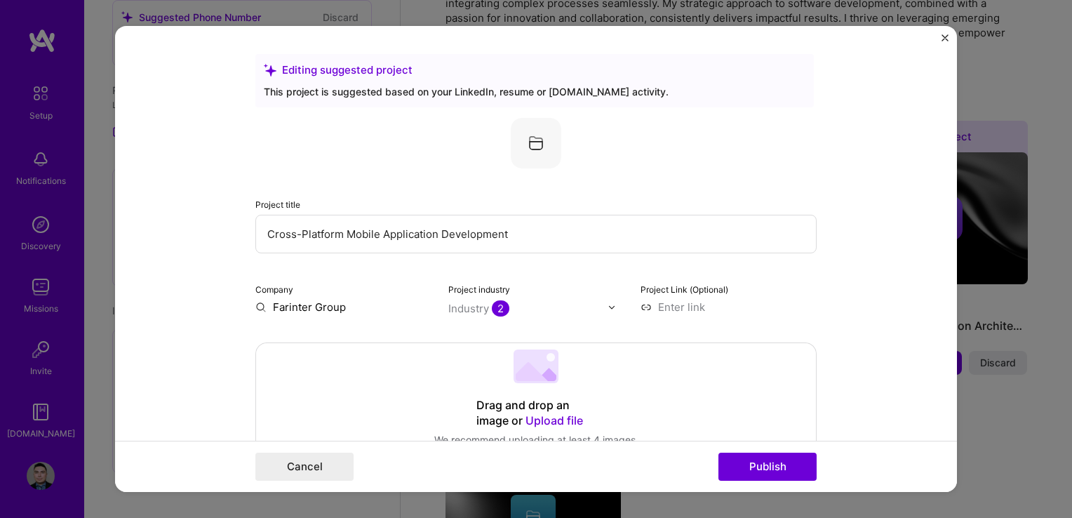
click at [269, 310] on input "Farinter Group" at bounding box center [343, 306] width 176 height 15
click at [258, 306] on input "Farinter Group" at bounding box center [343, 306] width 176 height 15
type input "Farinter Group"
click at [377, 338] on div "Farinter Group" at bounding box center [377, 339] width 86 height 25
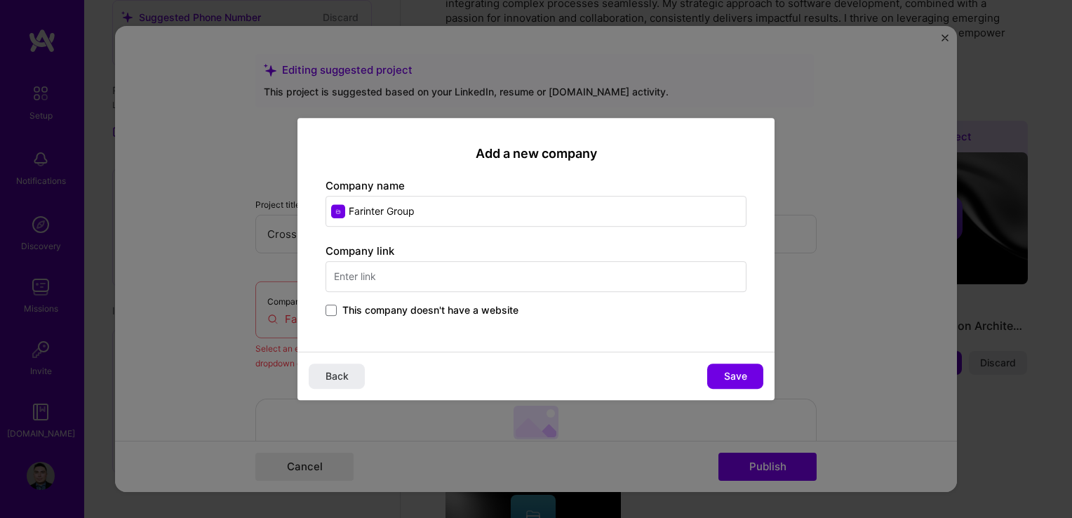
click at [379, 269] on input "text" at bounding box center [535, 276] width 421 height 31
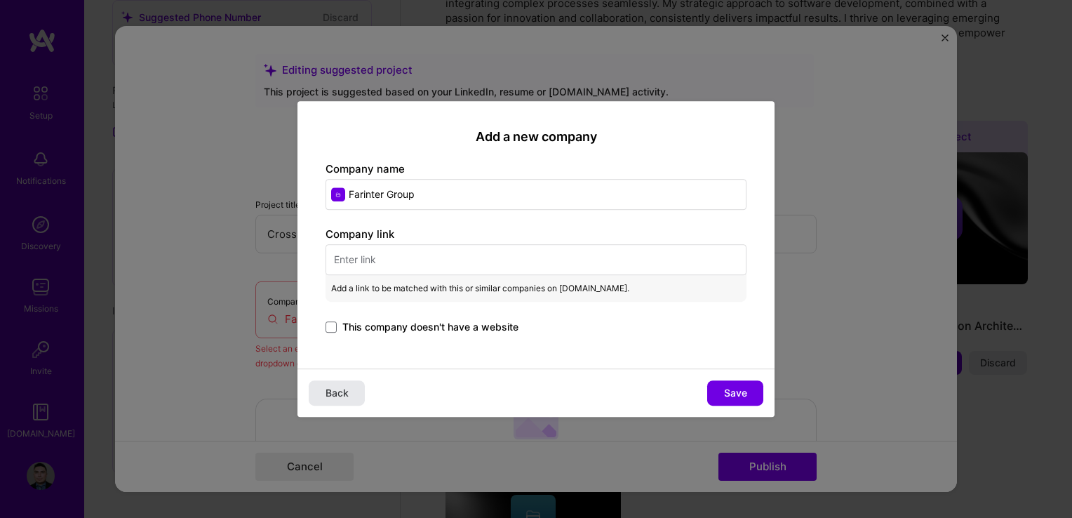
click at [330, 394] on span "Back" at bounding box center [336, 393] width 23 height 14
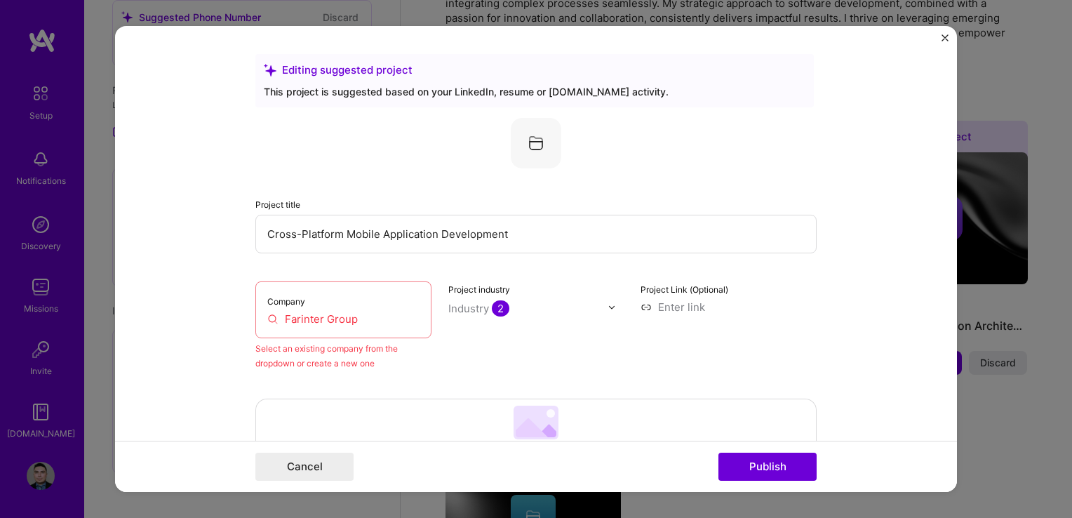
click at [943, 38] on img "Close" at bounding box center [944, 37] width 7 height 7
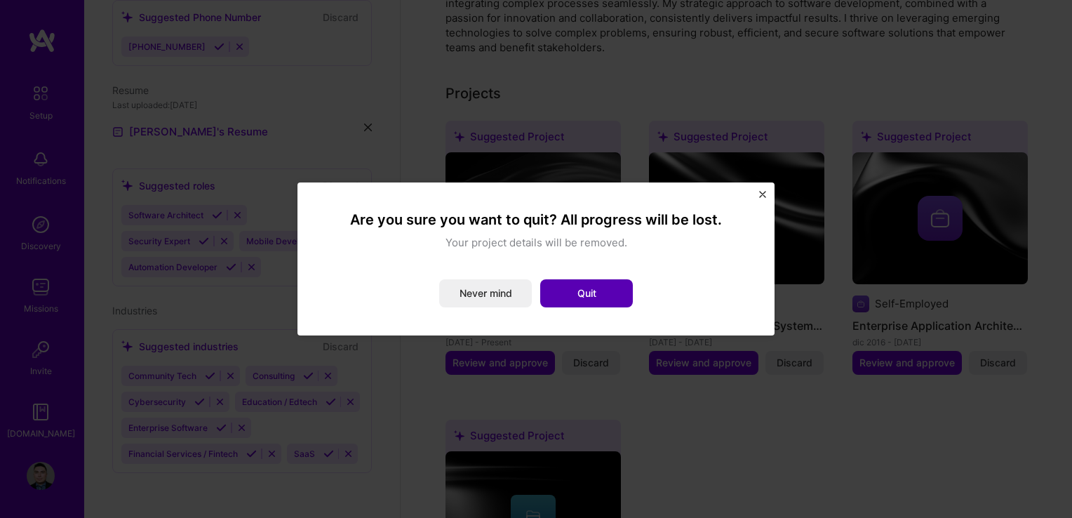
click at [568, 289] on button "Quit" at bounding box center [586, 293] width 93 height 28
